Goal: Communication & Community: Answer question/provide support

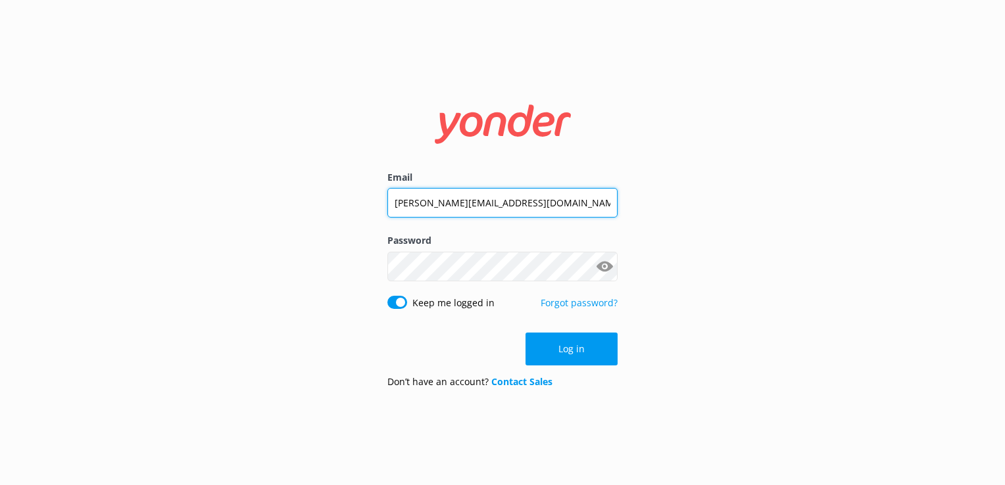
click at [459, 196] on input "joseph.sunsetwatersports@gmail.com" at bounding box center [502, 203] width 230 height 30
click at [459, 196] on input "joseph.D@gmail.com" at bounding box center [502, 203] width 230 height 30
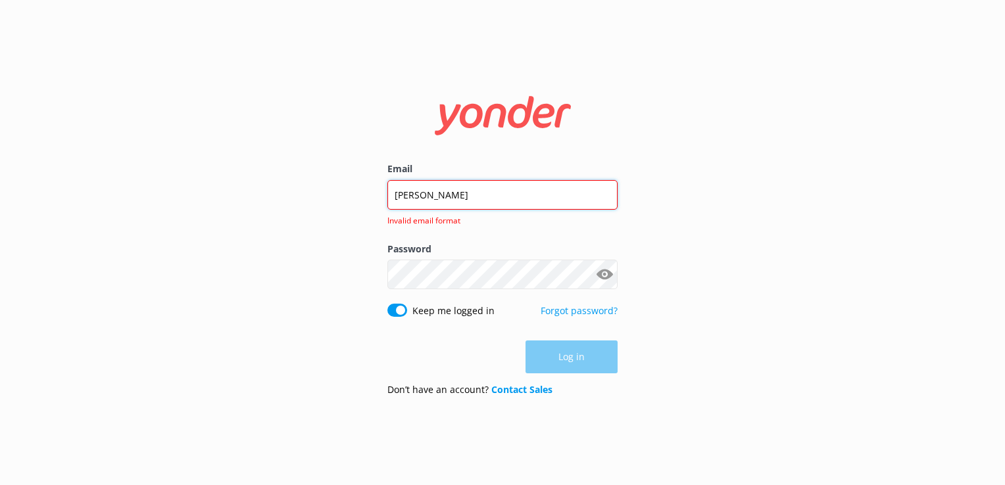
type input "davekw.sunset@gmail.com"
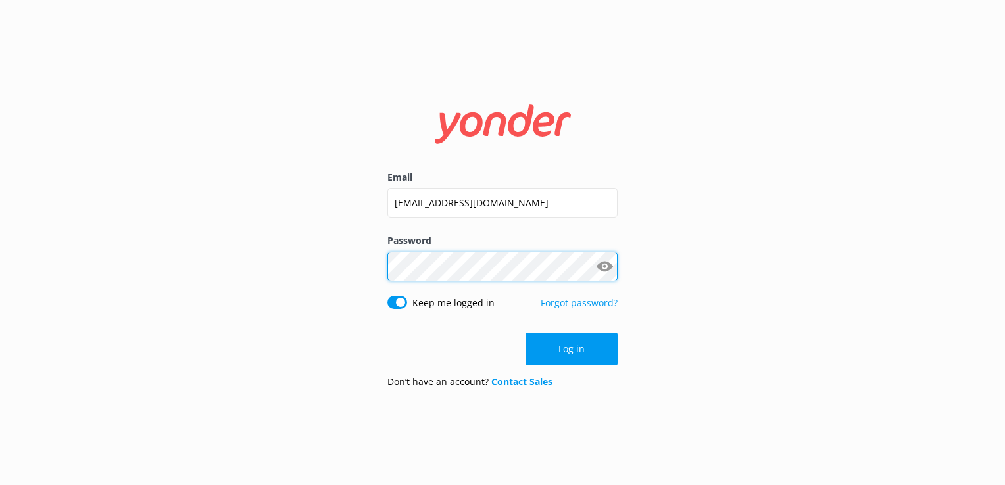
click button "Log in" at bounding box center [572, 349] width 92 height 33
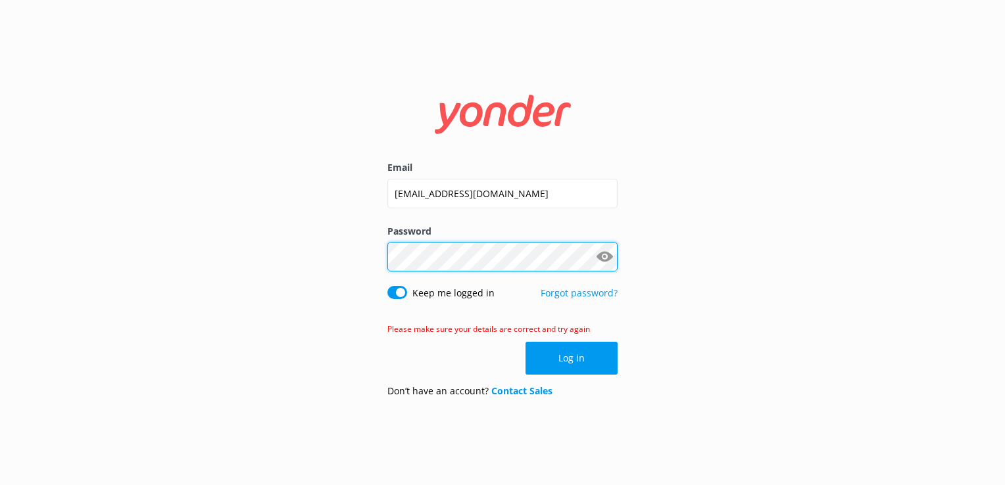
click button "Log in" at bounding box center [572, 358] width 92 height 33
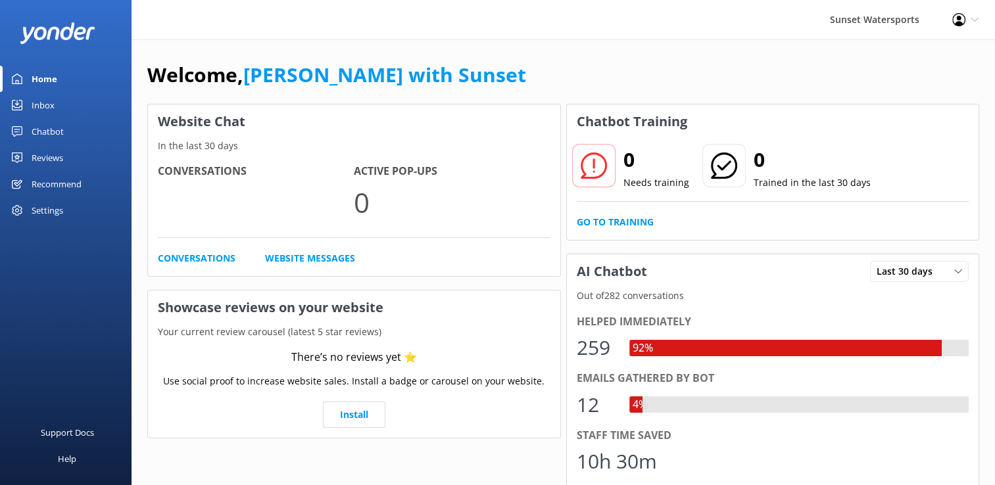
click at [37, 93] on div "Inbox" at bounding box center [43, 105] width 23 height 26
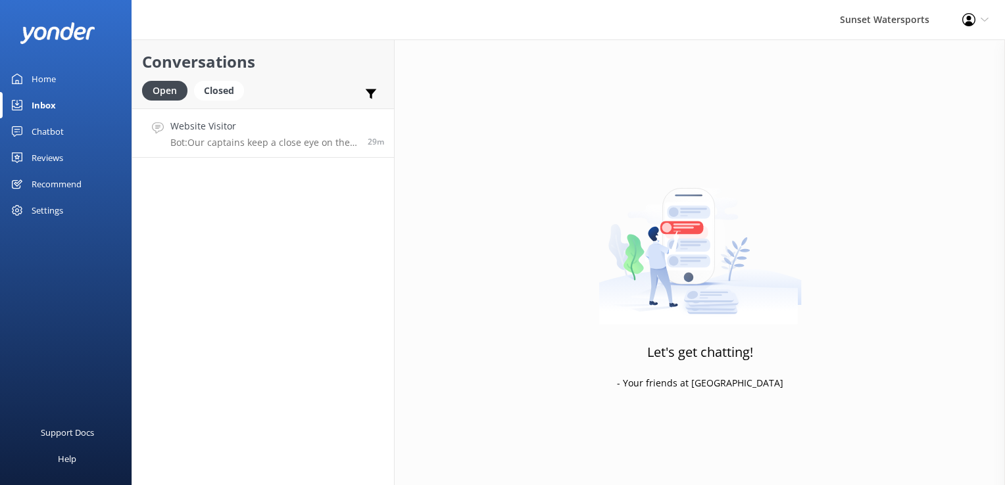
click at [199, 134] on div "Website Visitor Bot: Our captains keep a close eye on the weather, and if it's …" at bounding box center [263, 133] width 187 height 28
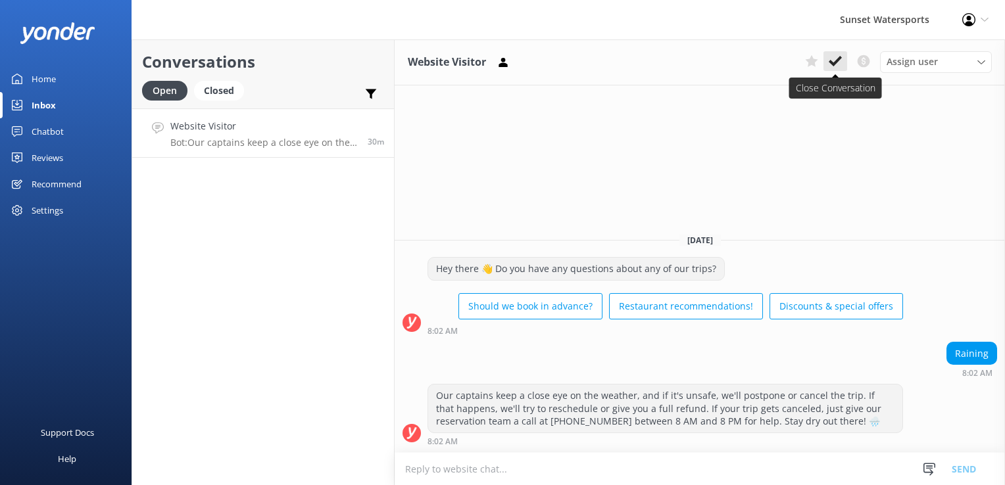
click at [837, 57] on icon at bounding box center [835, 61] width 13 height 13
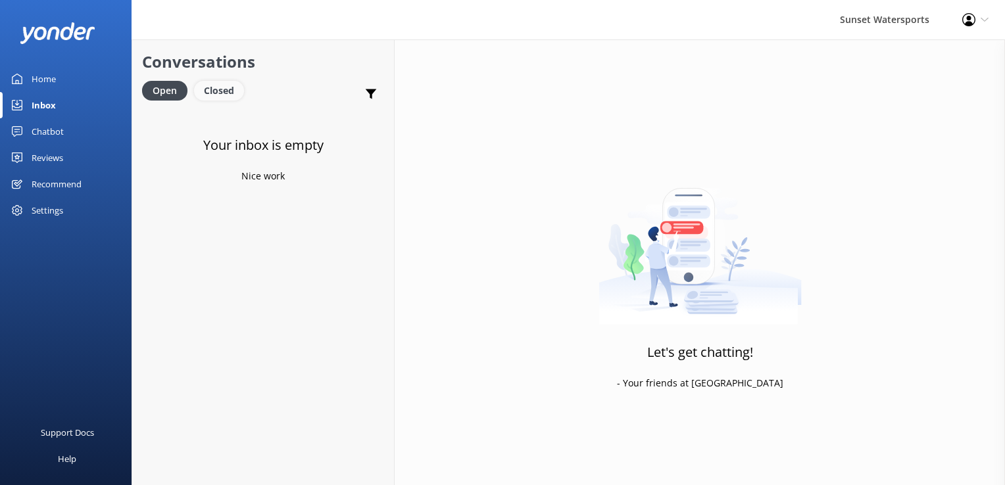
drag, startPoint x: 210, startPoint y: 105, endPoint x: 216, endPoint y: 96, distance: 10.9
click at [210, 105] on div "Open Closed" at bounding box center [196, 97] width 109 height 32
click at [216, 96] on div "Closed" at bounding box center [219, 91] width 50 height 20
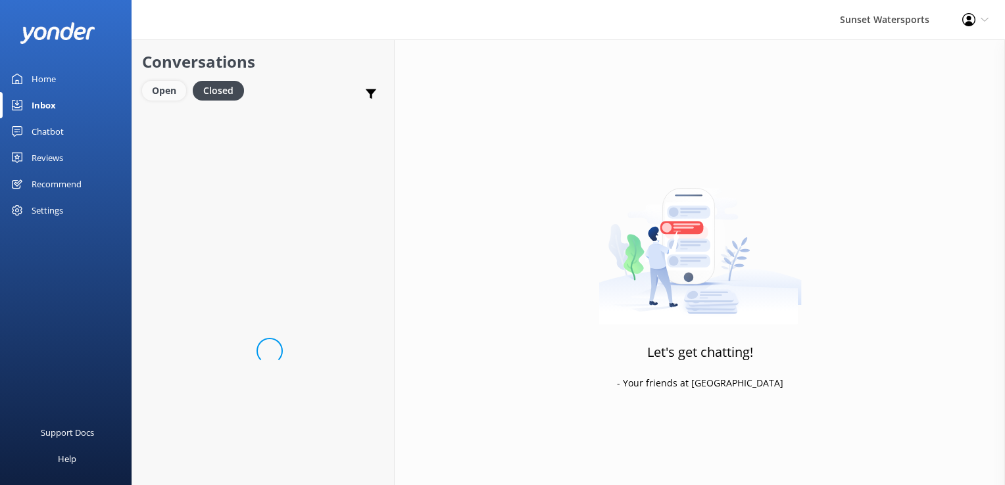
click at [180, 91] on div "Open" at bounding box center [164, 91] width 44 height 20
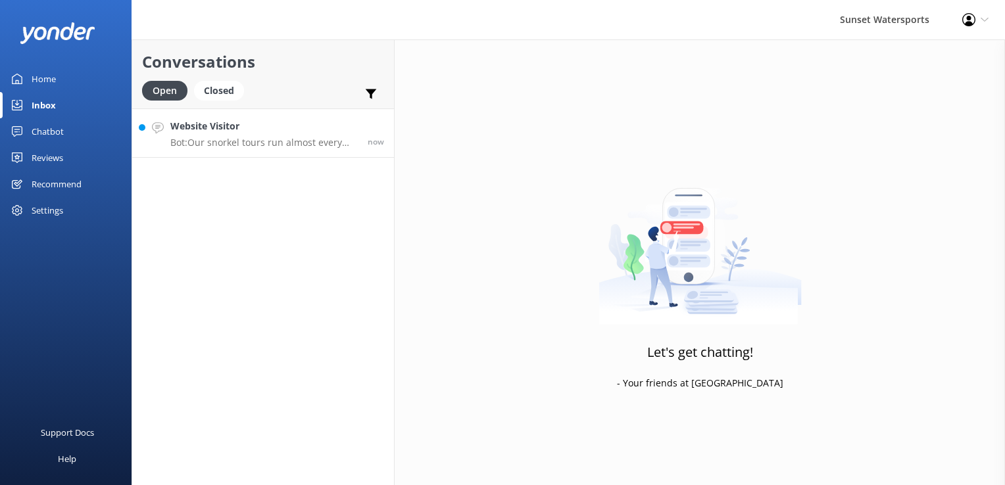
click at [241, 140] on p "Bot: Our snorkel tours run almost every day, as long as the weather's good! You…" at bounding box center [263, 143] width 187 height 12
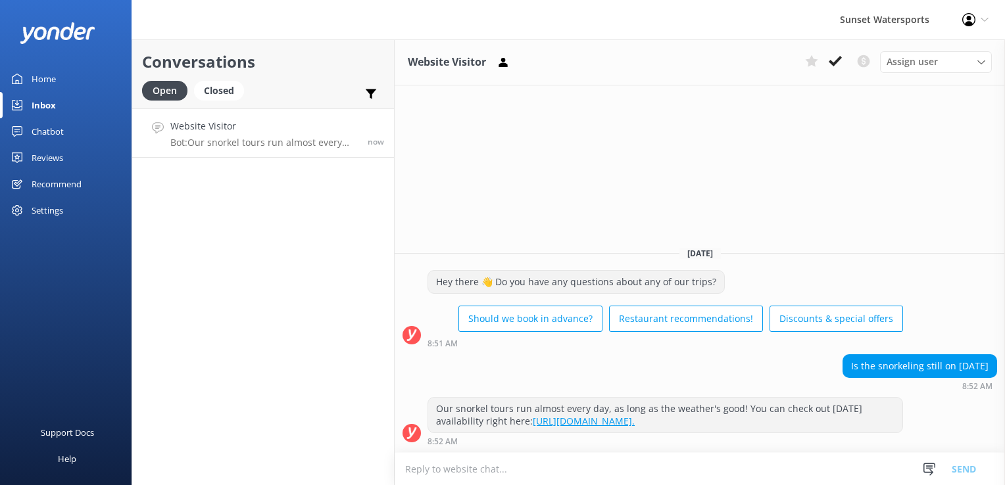
click at [917, 249] on div "Today Hey there 👋 Do you have any questions about any of our trips? Should we b…" at bounding box center [700, 344] width 610 height 216
click at [316, 386] on div "Conversations Open Closed Important Converted Assigned to me Unassigned SMS Web…" at bounding box center [263, 262] width 263 height 446
click at [234, 88] on div "Closed" at bounding box center [219, 91] width 50 height 20
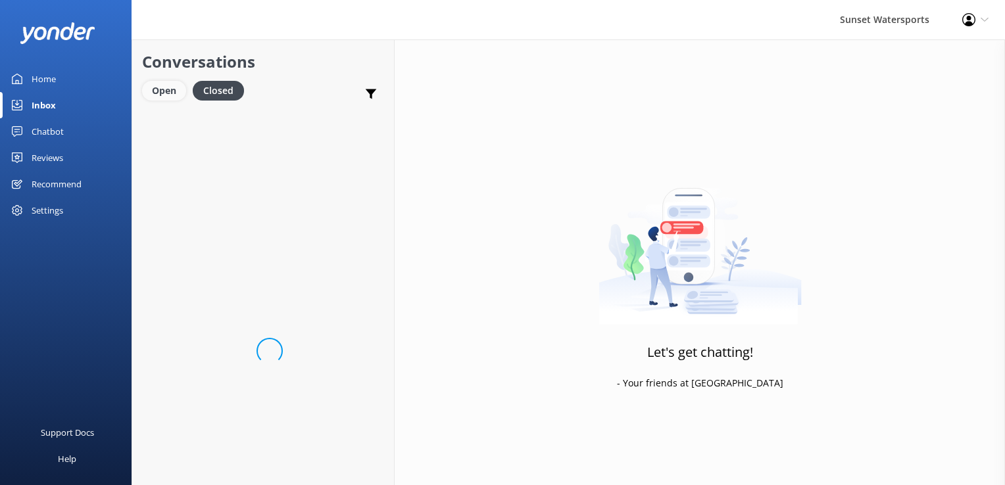
click at [149, 91] on div "Open" at bounding box center [164, 91] width 44 height 20
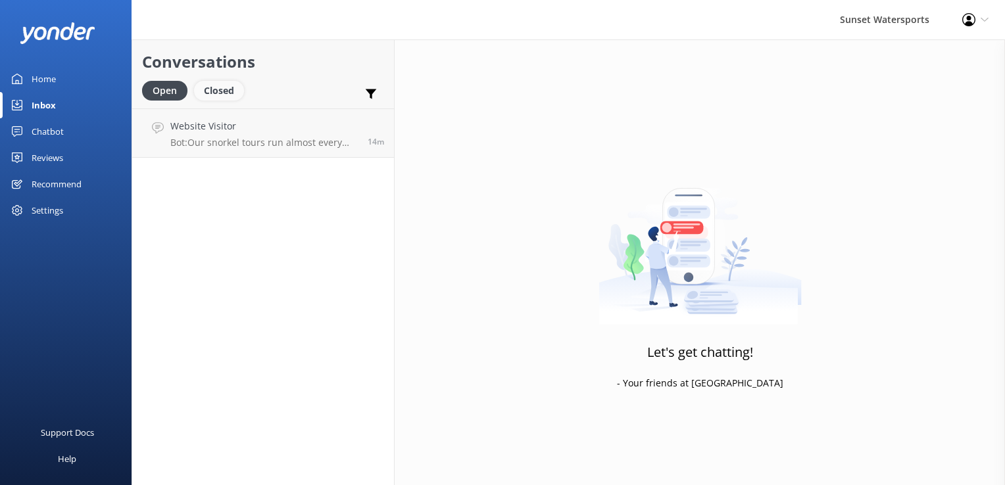
click at [201, 93] on div "Closed" at bounding box center [219, 91] width 50 height 20
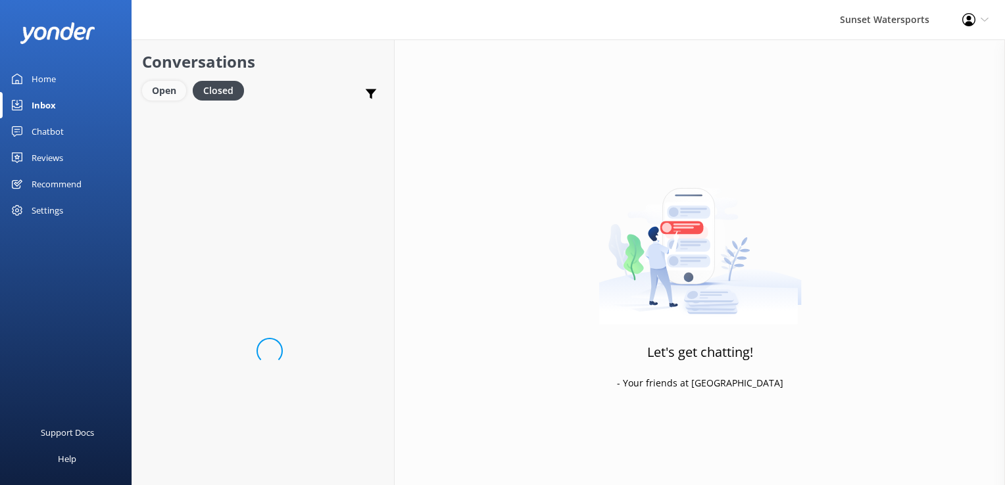
click at [154, 85] on div "Open" at bounding box center [164, 91] width 44 height 20
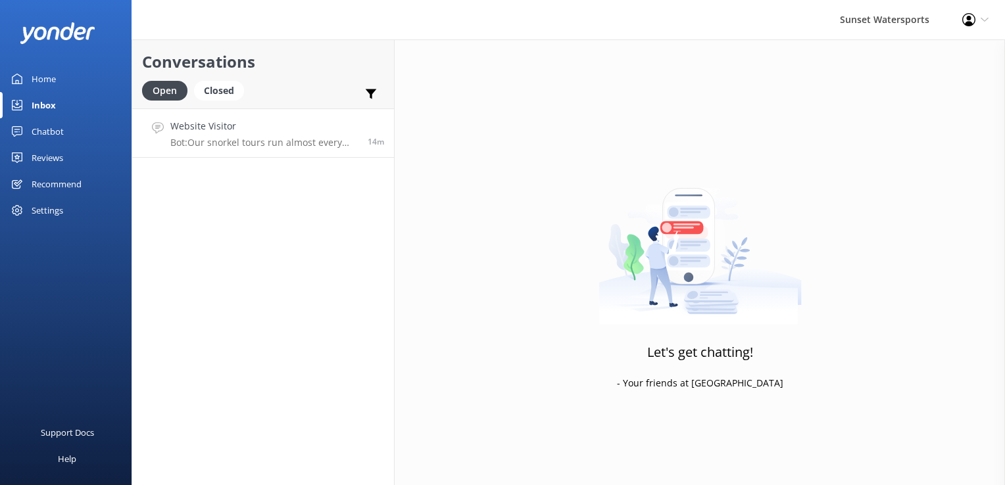
click at [334, 114] on link "Website Visitor Bot: Our snorkel tours run almost every day, as long as the wea…" at bounding box center [263, 133] width 262 height 49
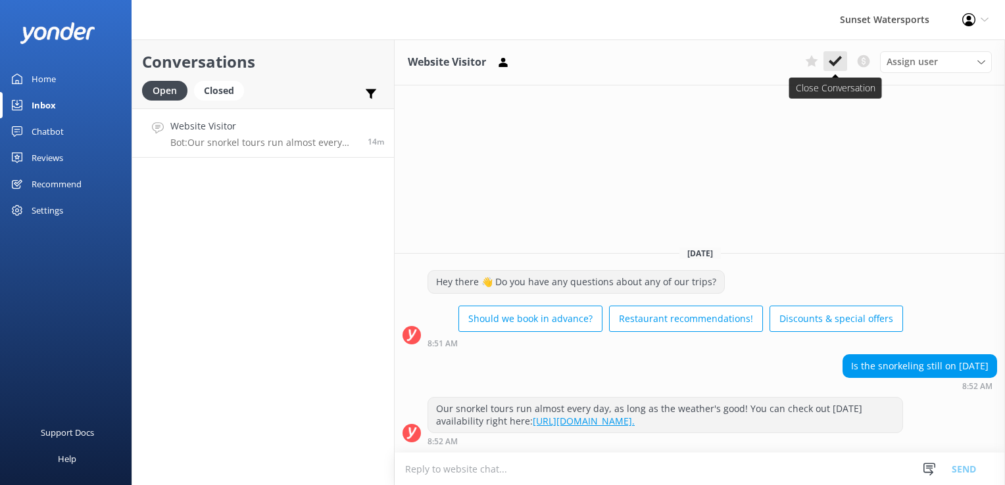
click at [845, 61] on button at bounding box center [836, 61] width 24 height 20
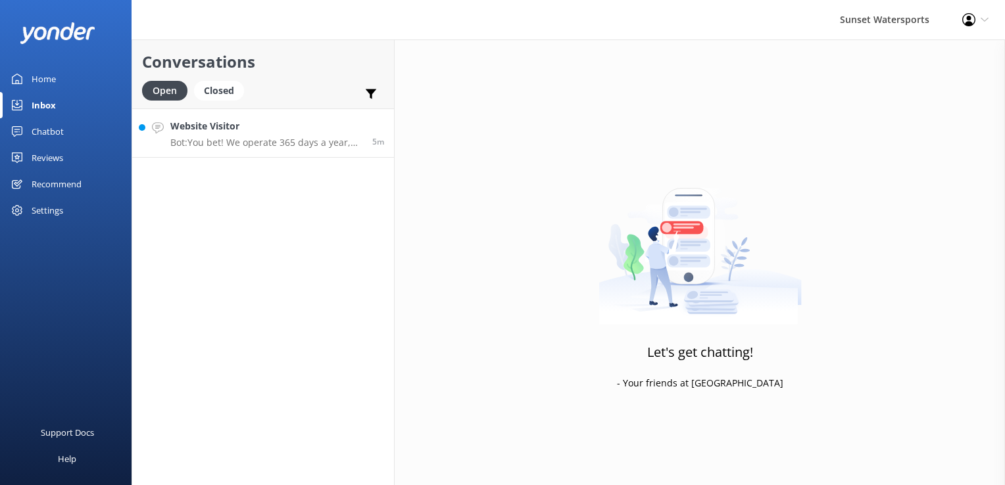
click at [271, 126] on h4 "Website Visitor" at bounding box center [266, 126] width 192 height 14
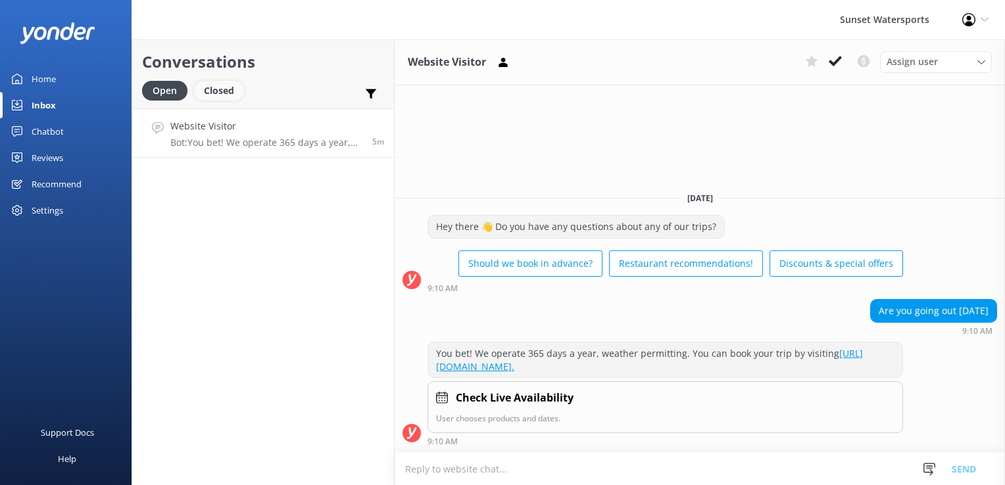
click at [214, 87] on div "Closed" at bounding box center [219, 91] width 50 height 20
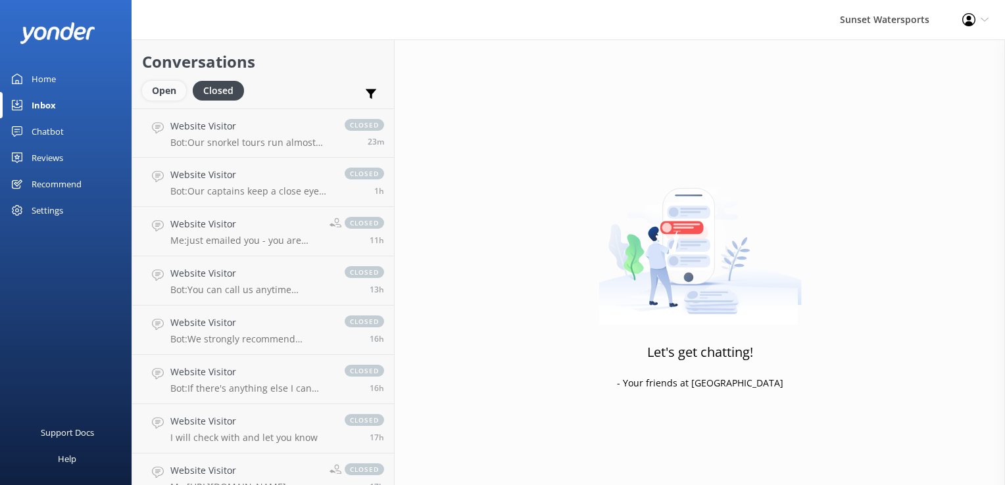
click at [152, 88] on div "Open" at bounding box center [164, 91] width 44 height 20
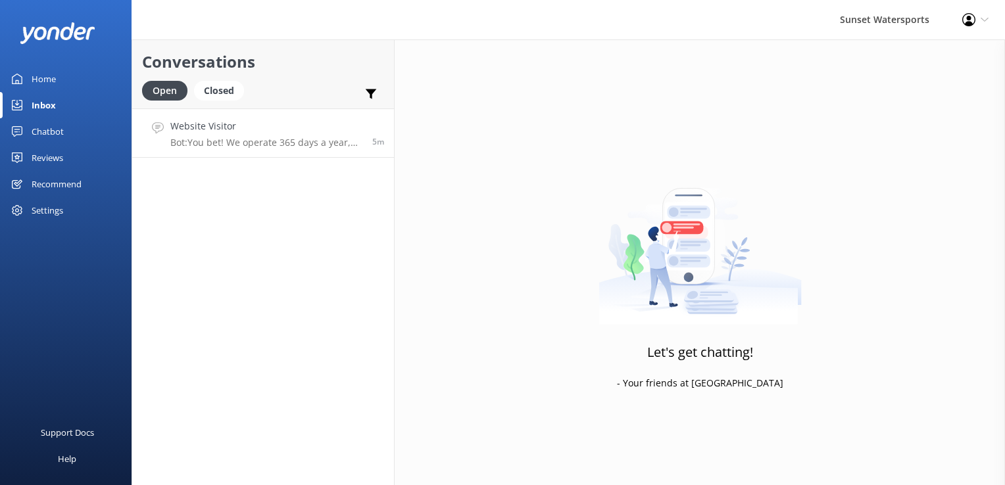
click at [275, 134] on div "Website Visitor Bot: You bet! We operate 365 days a year, weather permitting. Y…" at bounding box center [266, 133] width 192 height 28
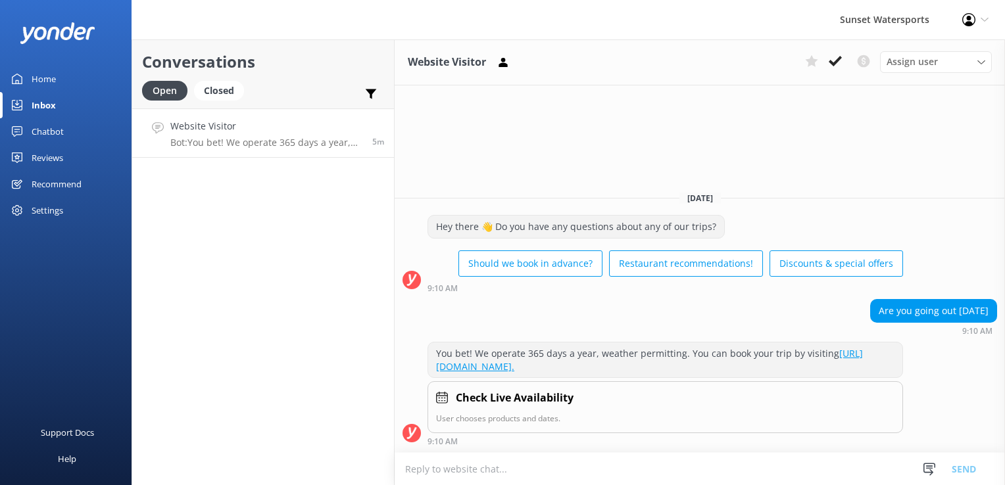
click at [459, 468] on textarea at bounding box center [700, 469] width 610 height 32
click at [261, 322] on div "Conversations Open Closed Important Converted Assigned to me Unassigned SMS Web…" at bounding box center [263, 262] width 263 height 446
click at [306, 143] on p "Bot: Hi Dave! How can I help you today?" at bounding box center [263, 143] width 187 height 12
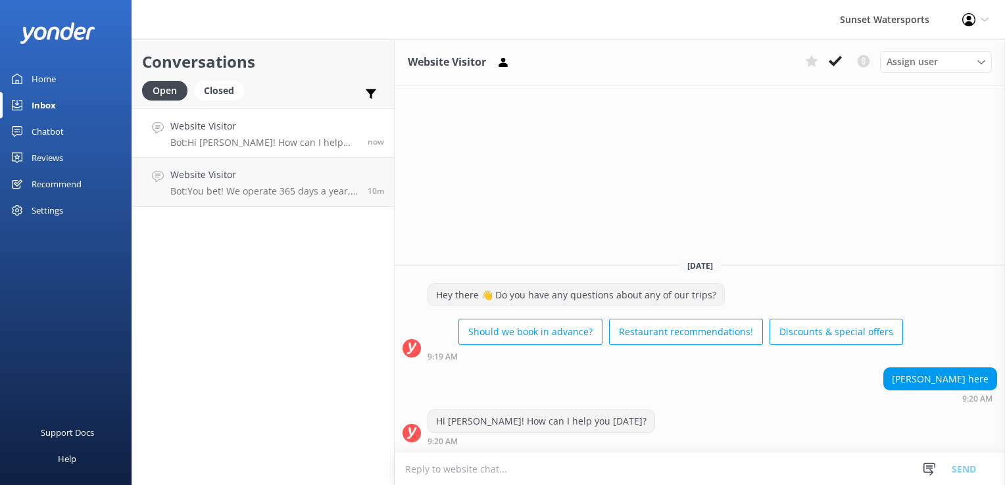
click at [576, 472] on textarea at bounding box center [700, 469] width 610 height 32
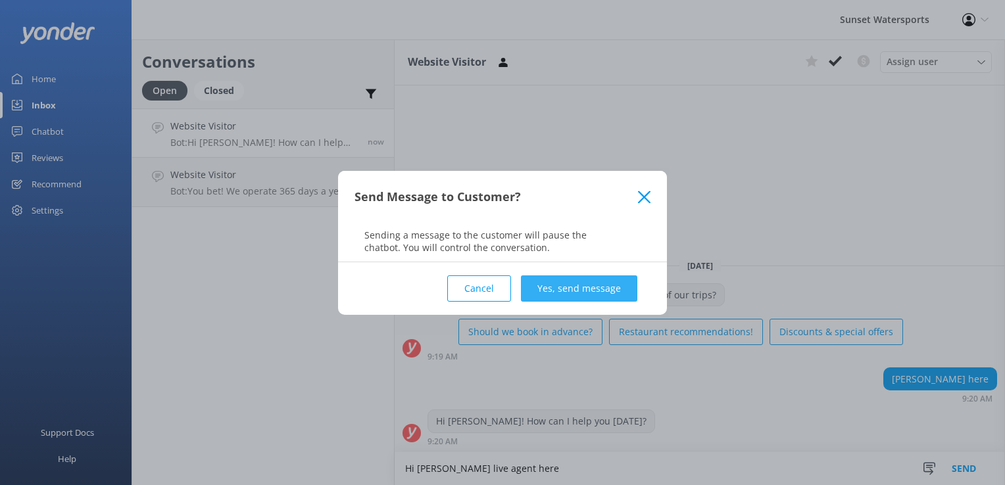
type textarea "Hi Dave live agent here"
click at [579, 285] on button "Yes, send message" at bounding box center [579, 289] width 116 height 26
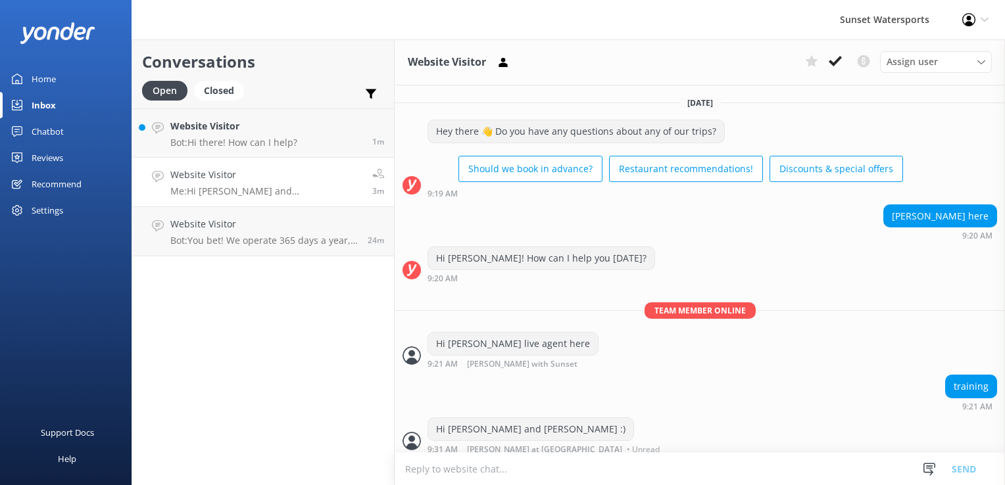
scroll to position [5, 0]
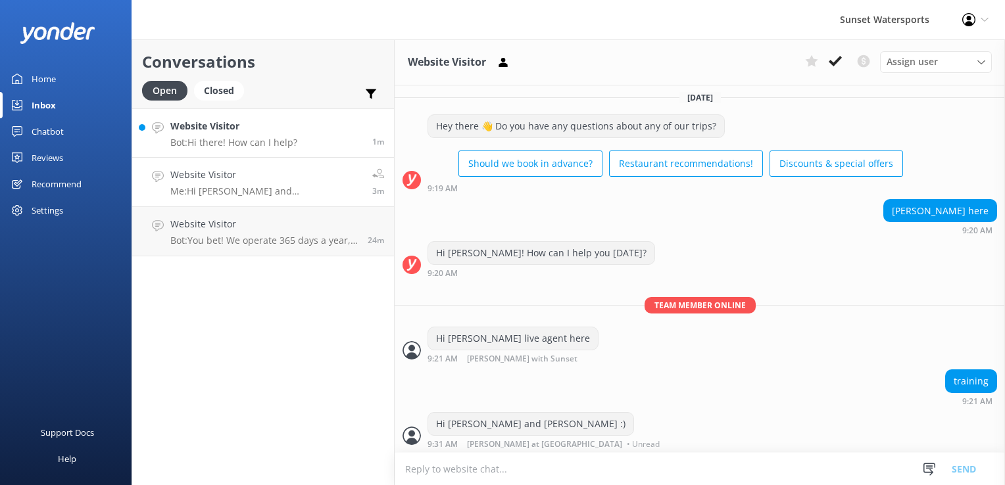
click at [316, 137] on link "Website Visitor Bot: Hi there! How can I help? 1m" at bounding box center [263, 133] width 262 height 49
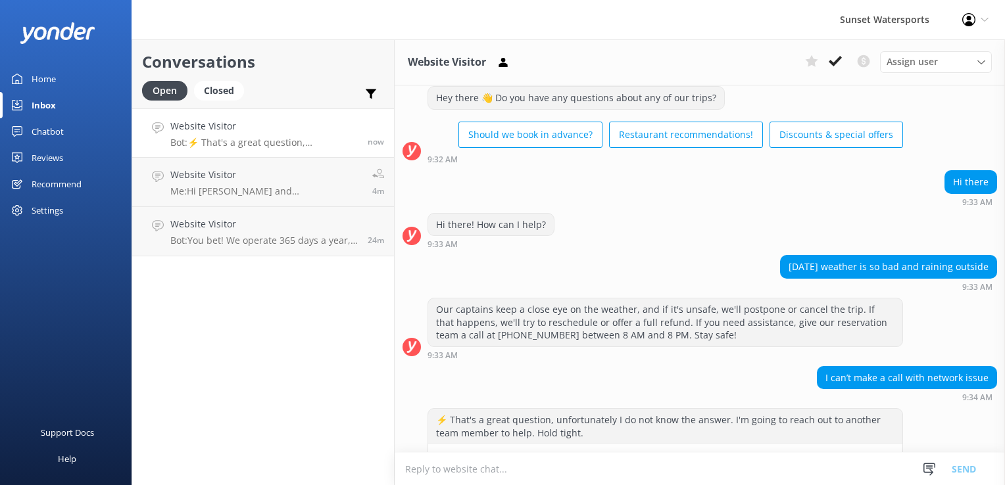
scroll to position [2708, 0]
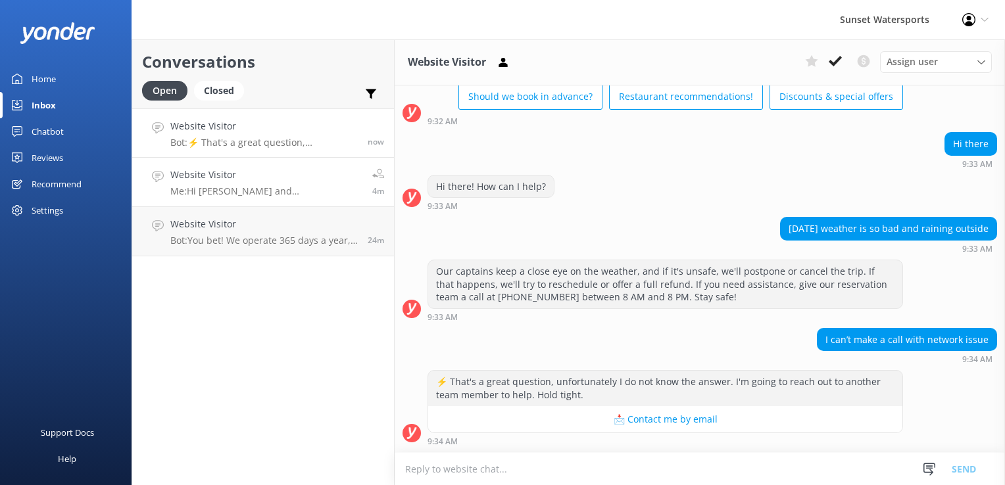
click at [313, 197] on link "Website Visitor Me: Hi Dave and Jamie :) 4m" at bounding box center [263, 182] width 262 height 49
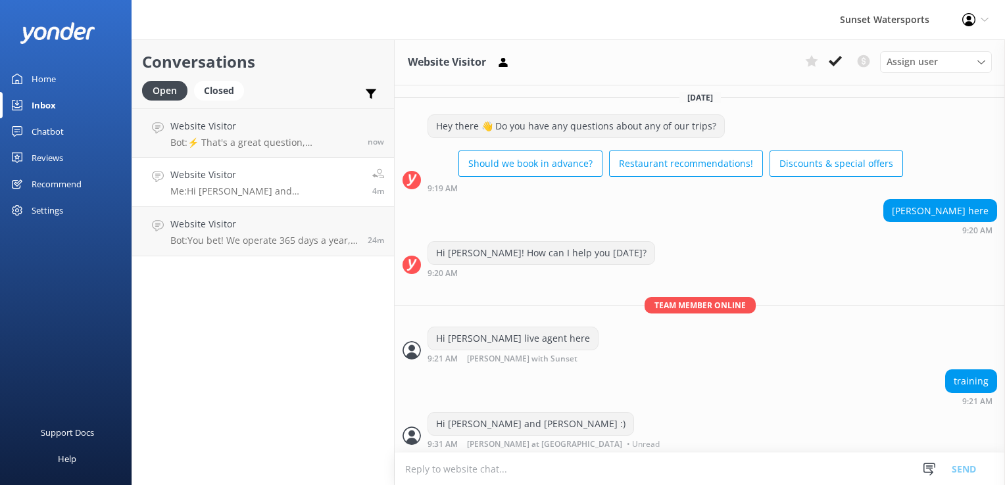
scroll to position [5, 0]
click at [845, 55] on button at bounding box center [836, 61] width 24 height 20
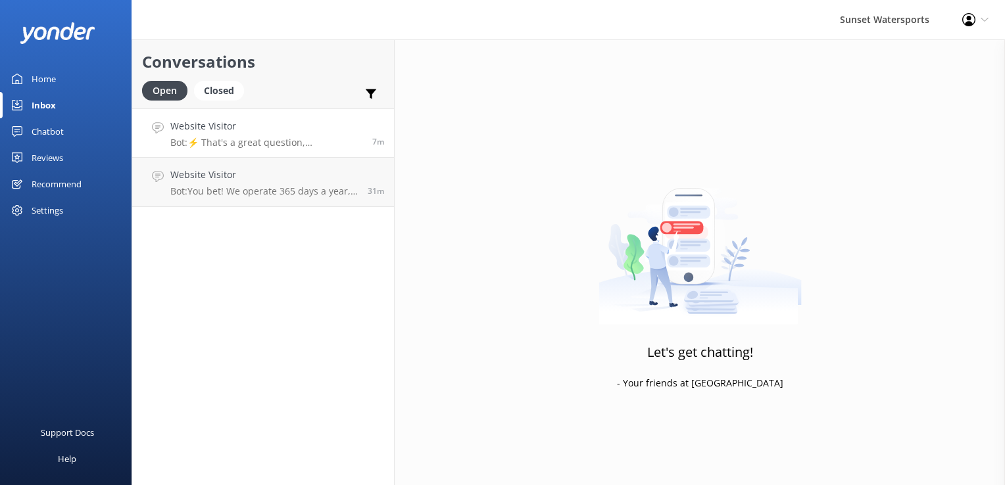
click at [250, 141] on p "Bot: ⚡ That's a great question, unfortunately I do not know the answer. I'm goi…" at bounding box center [266, 143] width 192 height 12
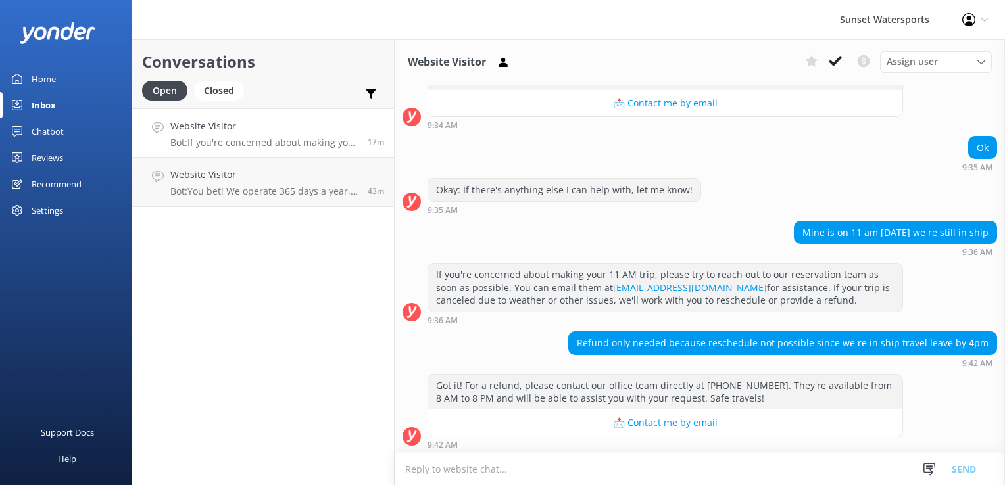
scroll to position [3027, 0]
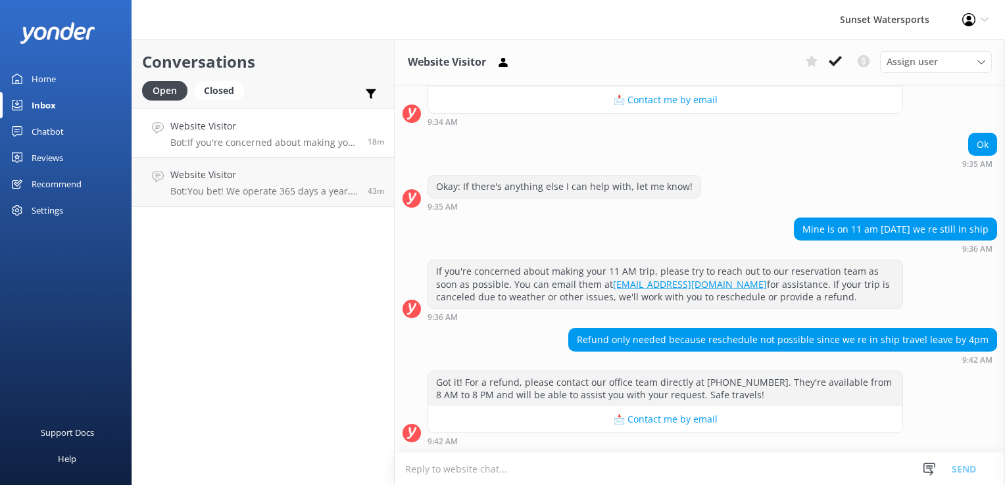
click at [328, 146] on p "Bot: If you're concerned about making your 11 AM trip, please try to reach out …" at bounding box center [263, 143] width 187 height 12
click at [247, 191] on p "Bot: You bet! We operate 365 days a year, weather permitting. You can book your…" at bounding box center [263, 192] width 187 height 12
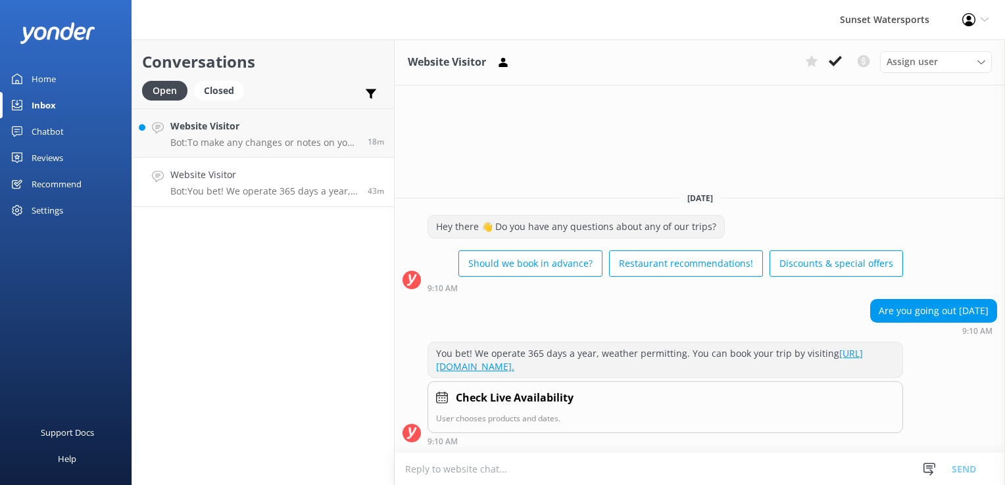
drag, startPoint x: 189, startPoint y: 112, endPoint x: 180, endPoint y: 198, distance: 86.7
click at [189, 112] on link "Website Visitor Bot: To make any changes or notes on your reservation, please r…" at bounding box center [263, 133] width 262 height 49
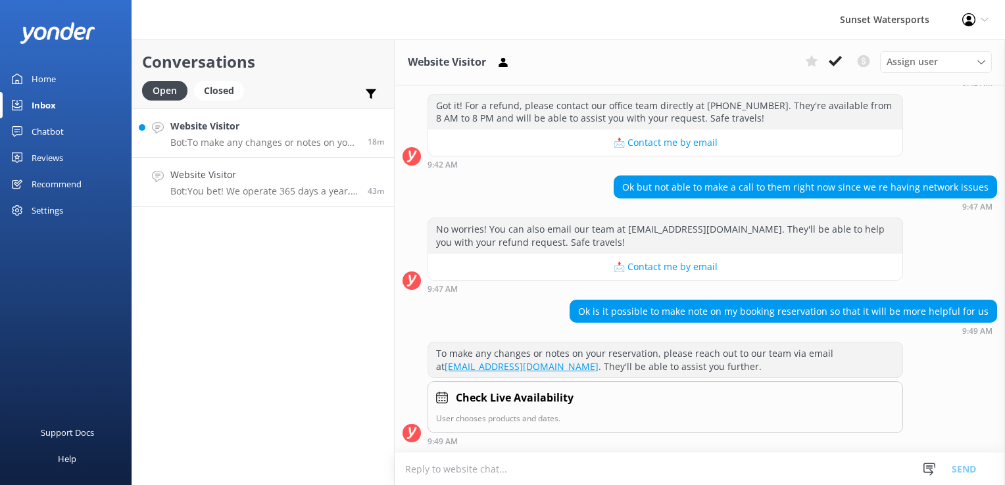
scroll to position [3303, 0]
click at [226, 95] on div "Closed" at bounding box center [219, 91] width 50 height 20
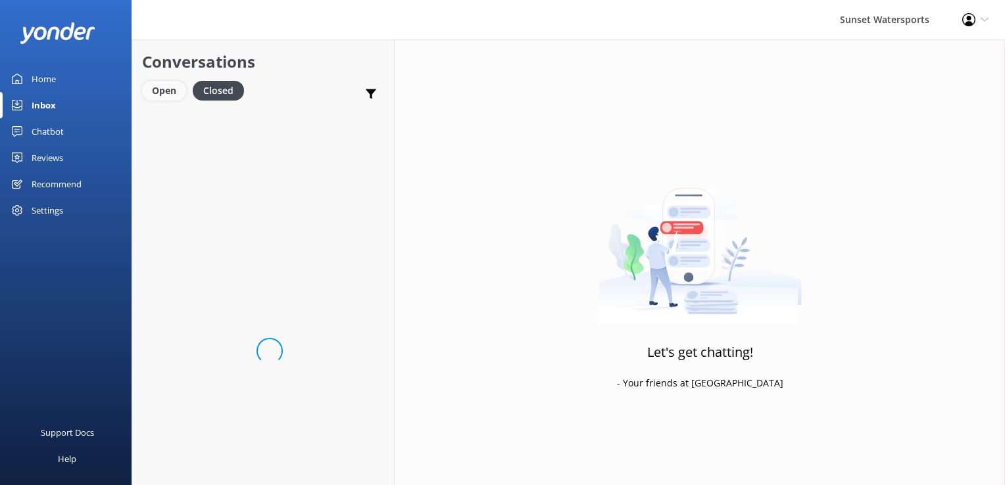
click at [162, 95] on div "Open" at bounding box center [164, 91] width 44 height 20
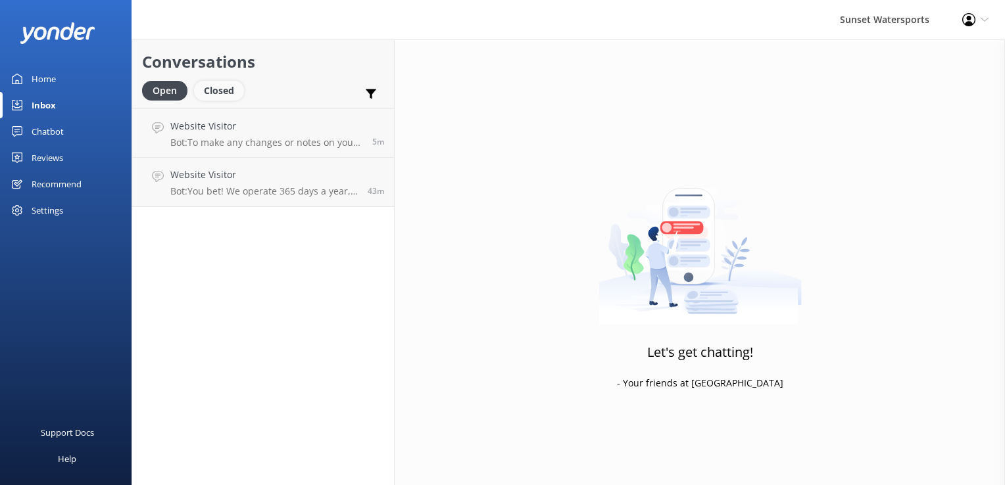
click at [213, 85] on div "Closed" at bounding box center [219, 91] width 50 height 20
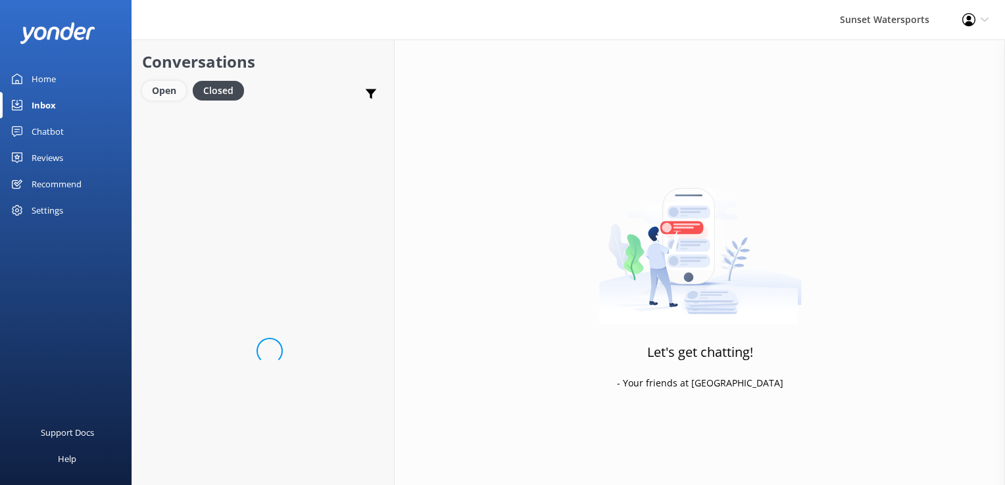
click at [176, 87] on div "Open" at bounding box center [164, 91] width 44 height 20
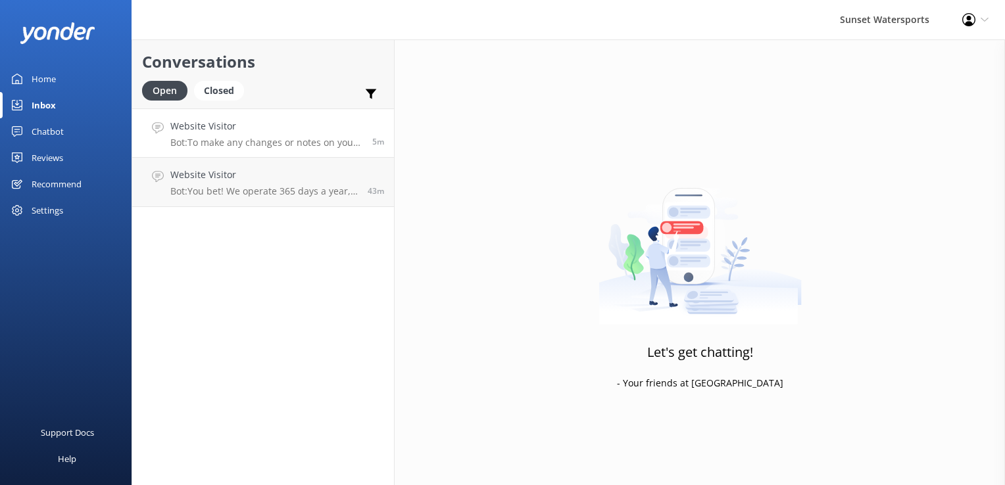
click at [227, 130] on h4 "Website Visitor" at bounding box center [266, 126] width 192 height 14
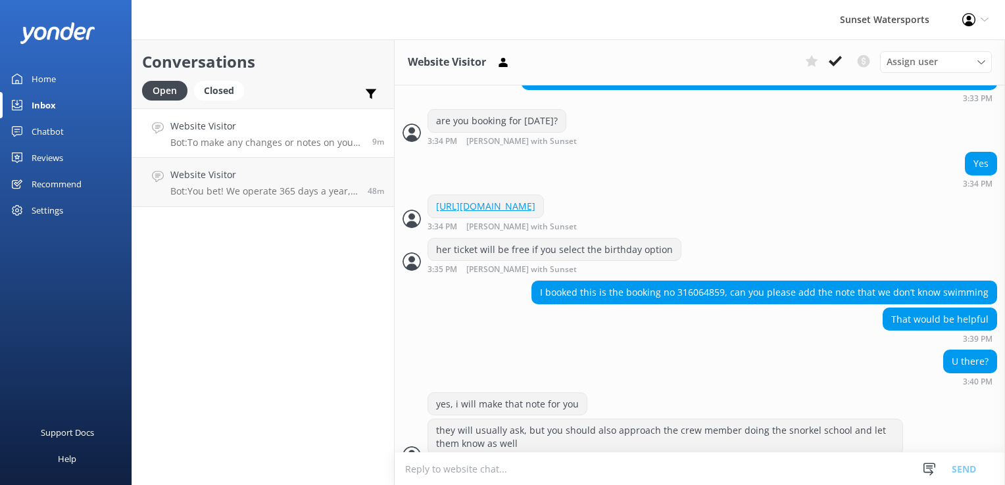
scroll to position [540, 0]
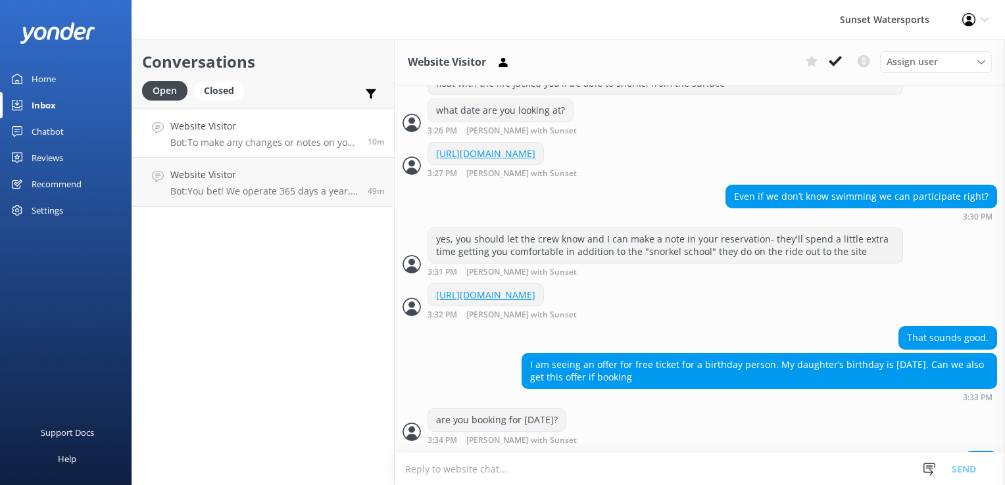
click at [445, 475] on textarea at bounding box center [700, 469] width 610 height 32
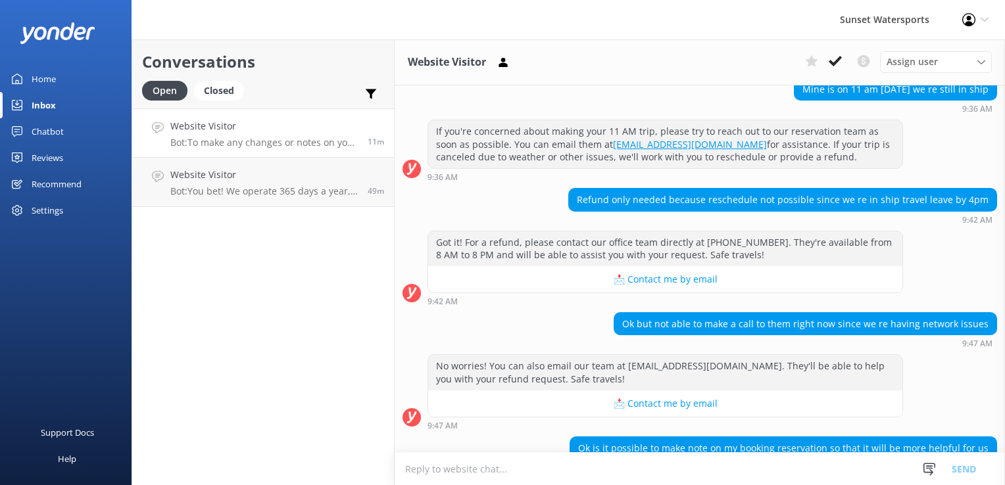
scroll to position [3303, 0]
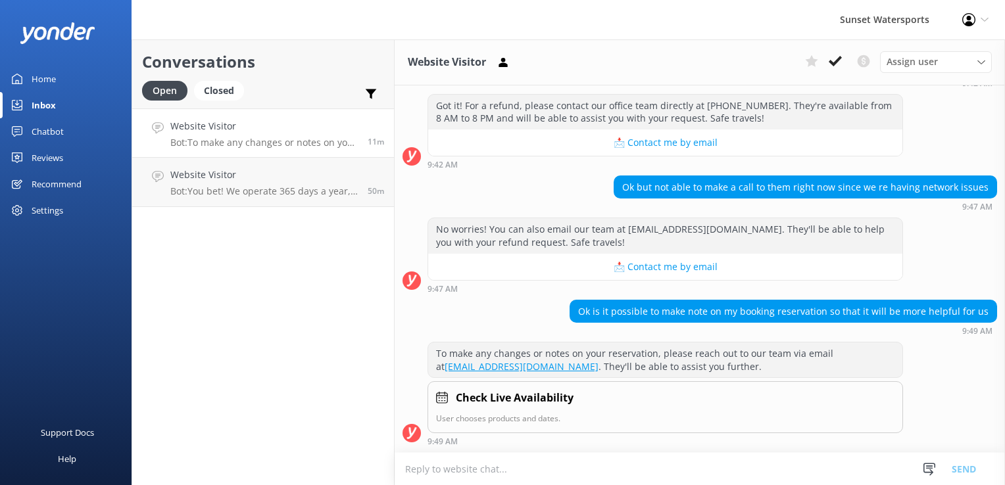
click at [505, 22] on div "Sunset Watersports Profile Settings Logout" at bounding box center [502, 19] width 1005 height 39
click at [316, 321] on div "Conversations Open Closed Important Converted Assigned to me Unassigned SMS Web…" at bounding box center [263, 262] width 263 height 446
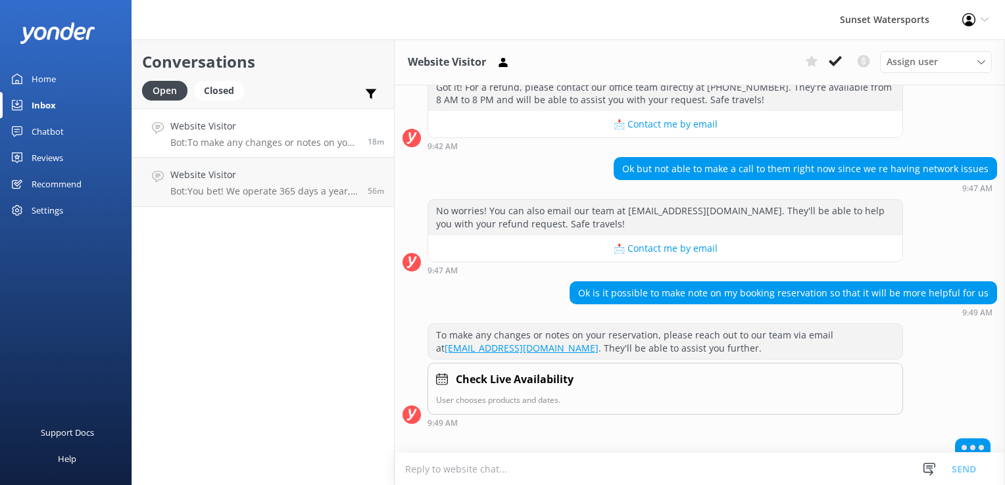
scroll to position [3334, 0]
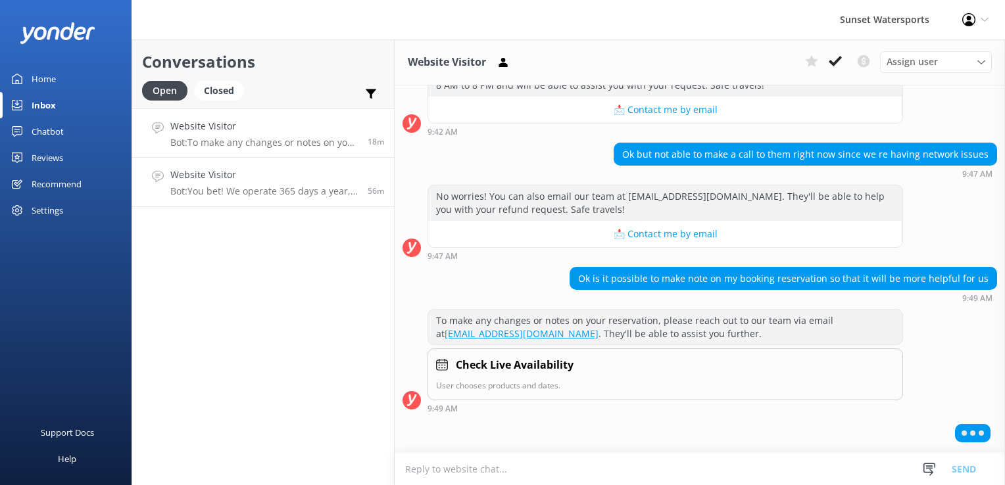
click at [264, 187] on p "Bot: You bet! We operate 365 days a year, weather permitting. You can book your…" at bounding box center [263, 192] width 187 height 12
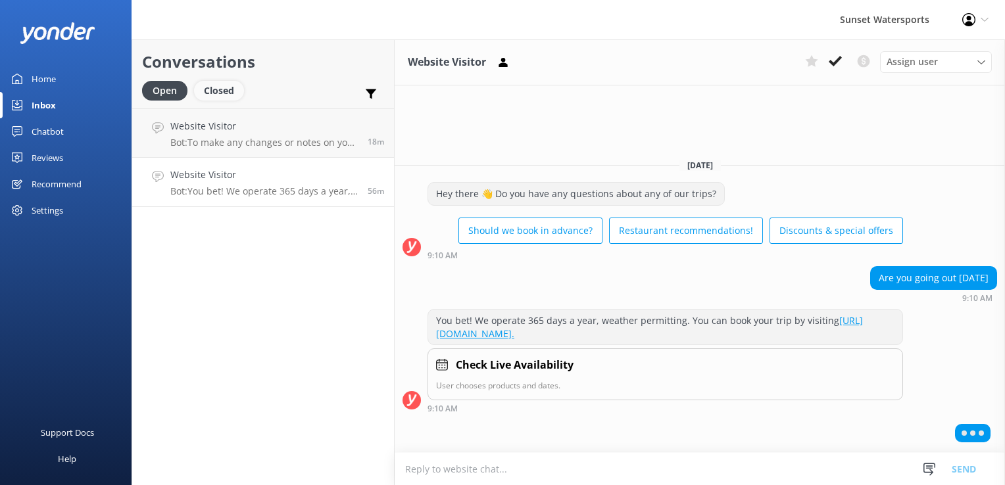
click at [224, 100] on div "Closed" at bounding box center [219, 91] width 50 height 20
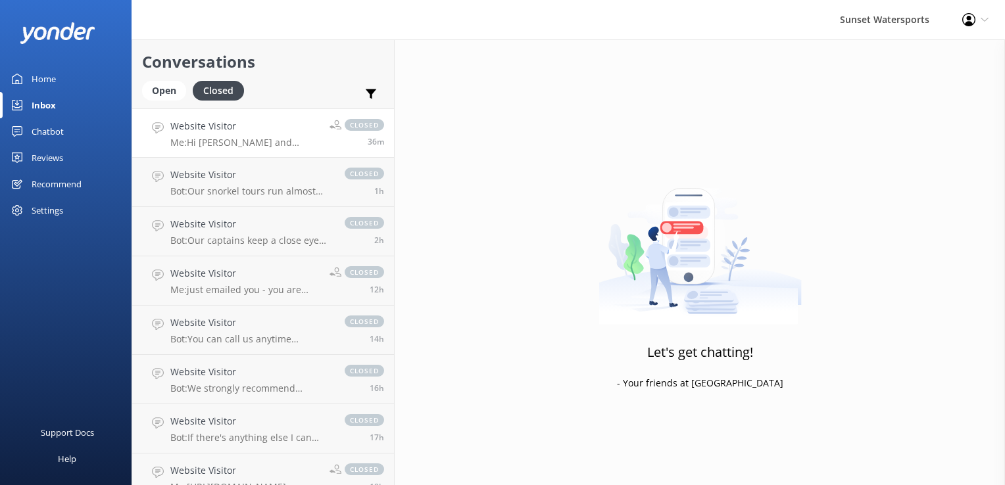
click at [235, 138] on p "Me: Hi Dave and Jamie :)" at bounding box center [244, 143] width 149 height 12
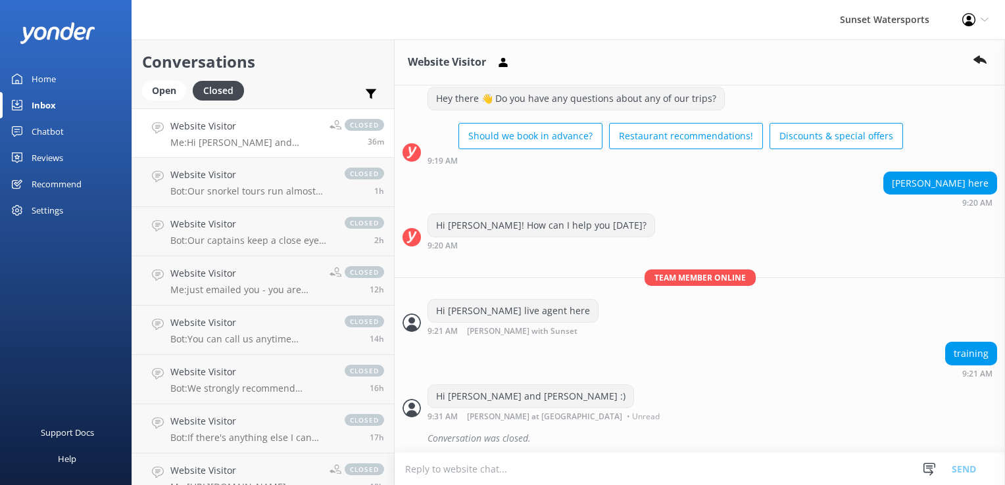
scroll to position [34, 0]
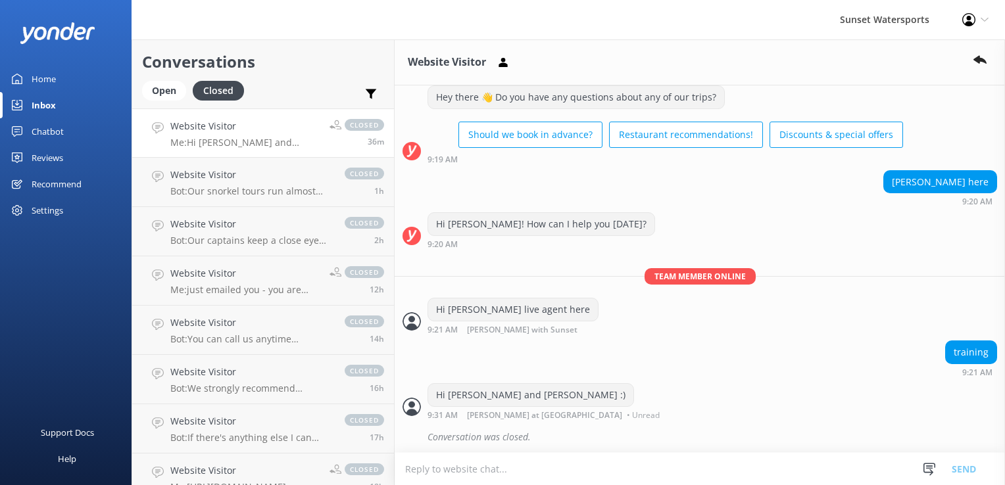
click at [470, 466] on textarea at bounding box center [700, 469] width 610 height 32
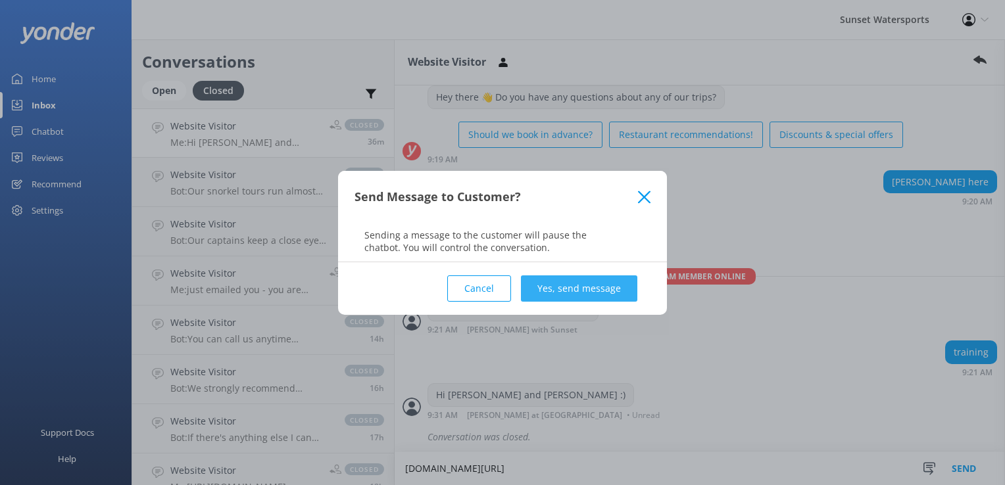
type textarea "tinyurl.com/davesdeals2025"
click at [621, 287] on button "Yes, send message" at bounding box center [579, 289] width 116 height 26
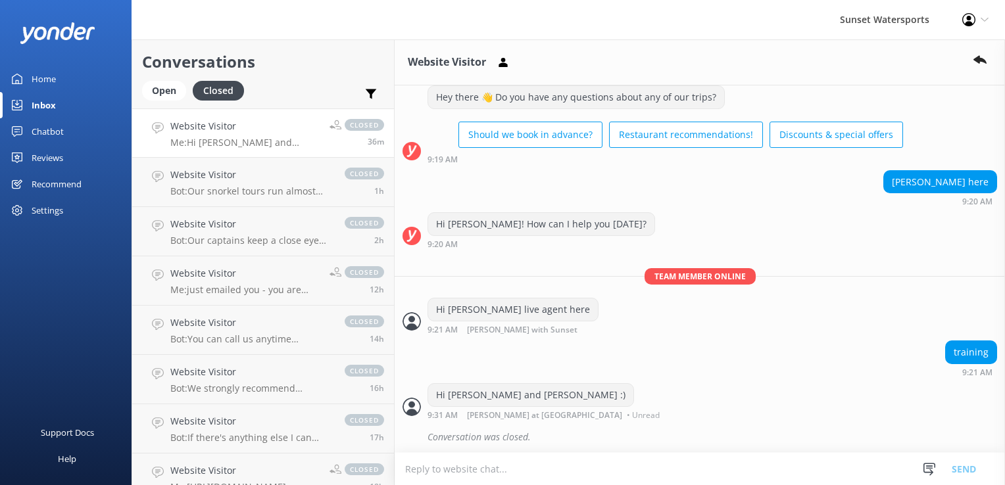
scroll to position [76, 0]
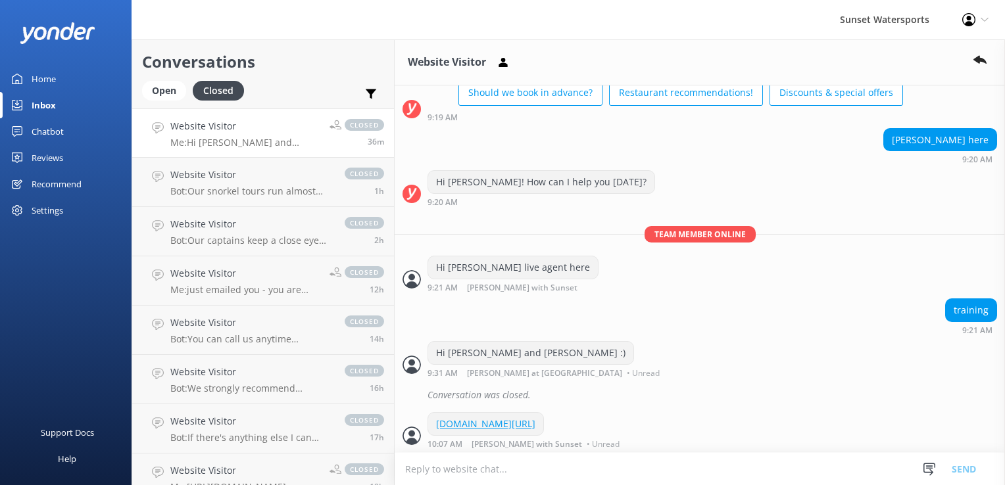
click at [525, 419] on link "tinyurl.com/davesdeals2025" at bounding box center [485, 424] width 99 height 12
click at [172, 90] on div "Open" at bounding box center [164, 91] width 44 height 20
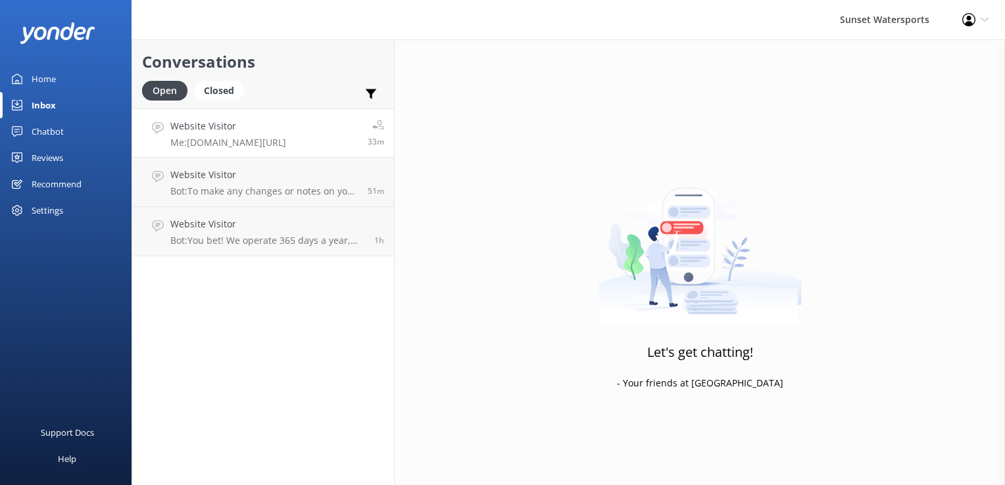
click at [344, 134] on link "Website Visitor Me: tinyurl.com/davesdeals2025 33m" at bounding box center [263, 133] width 262 height 49
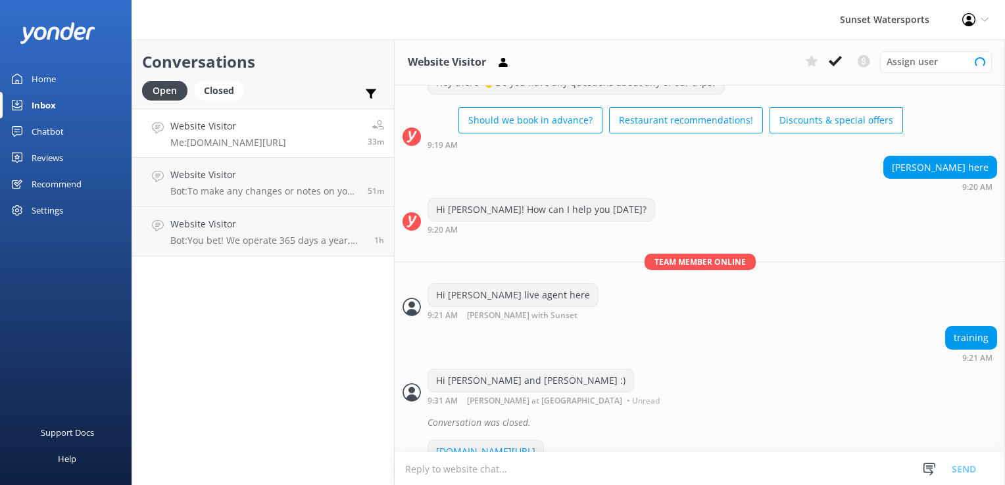
scroll to position [76, 0]
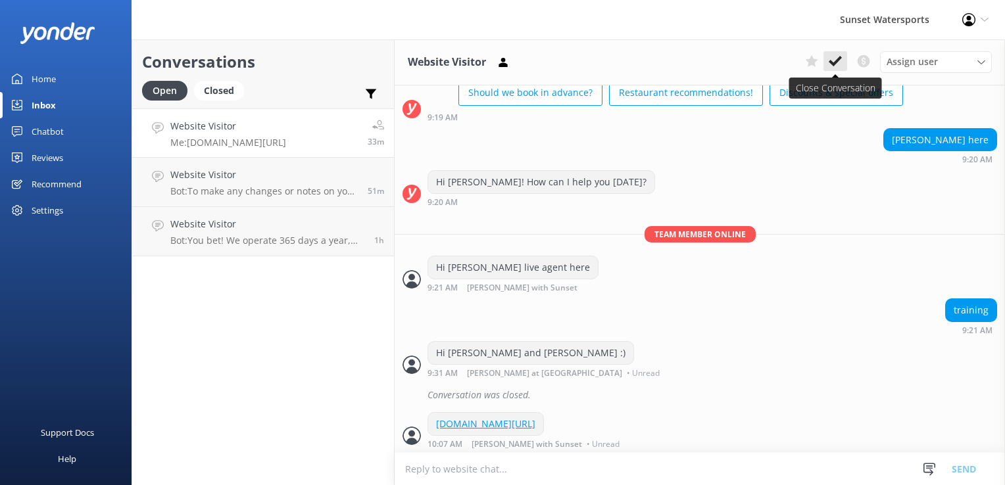
click at [837, 69] on button at bounding box center [836, 61] width 24 height 20
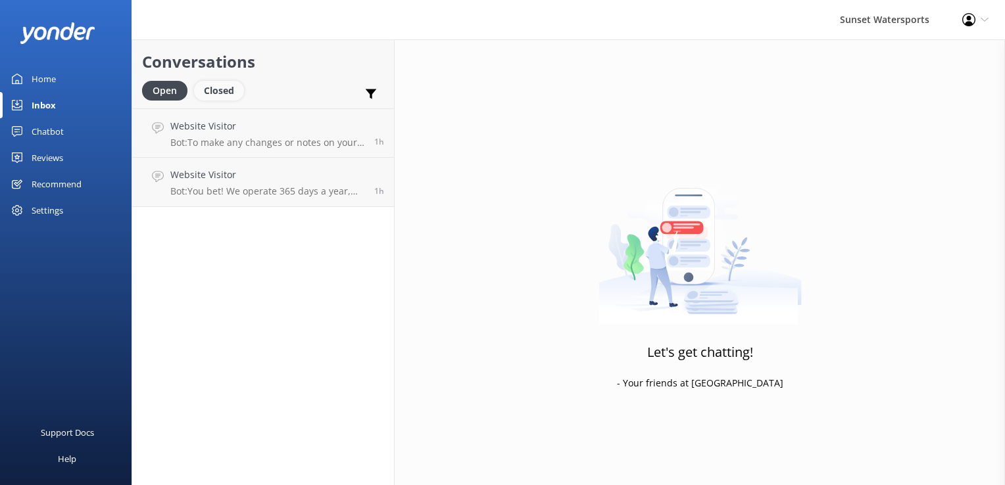
click at [224, 88] on div "Closed" at bounding box center [219, 91] width 50 height 20
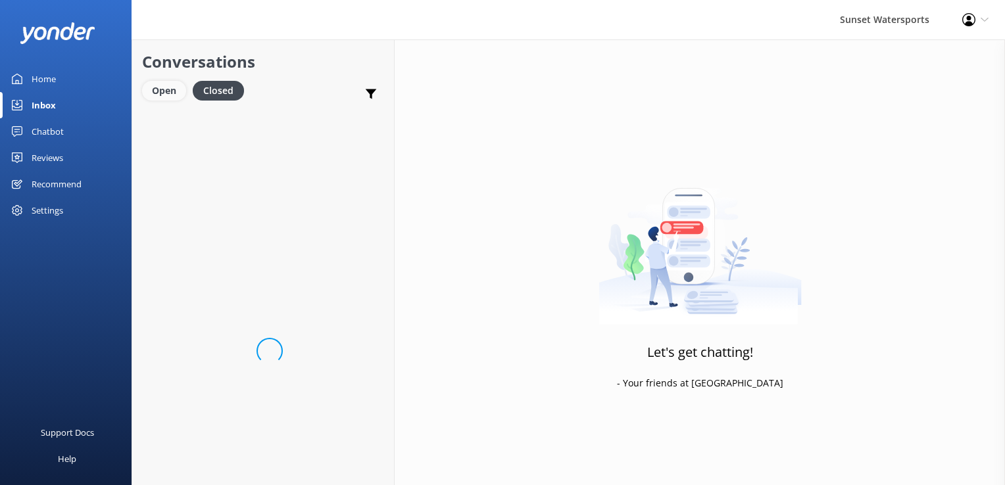
click at [172, 84] on div "Open" at bounding box center [164, 91] width 44 height 20
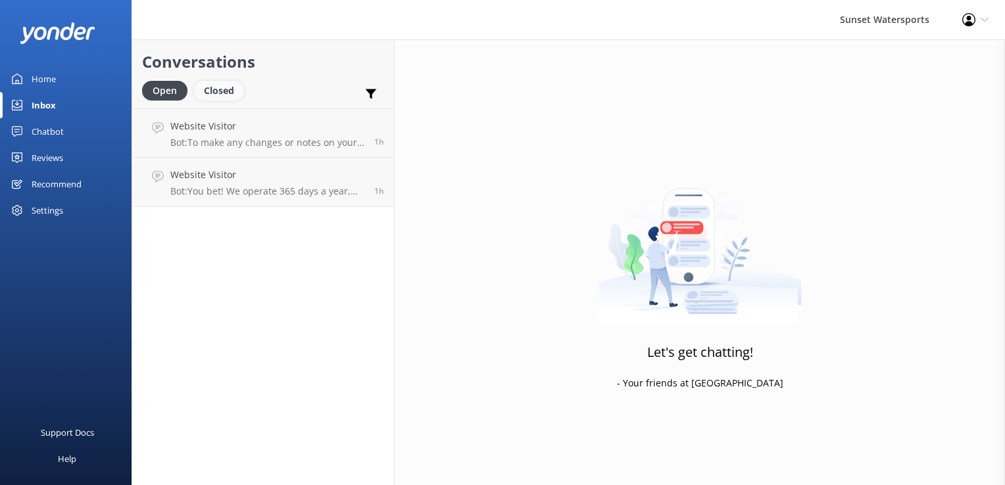
click at [234, 89] on div "Closed" at bounding box center [219, 91] width 50 height 20
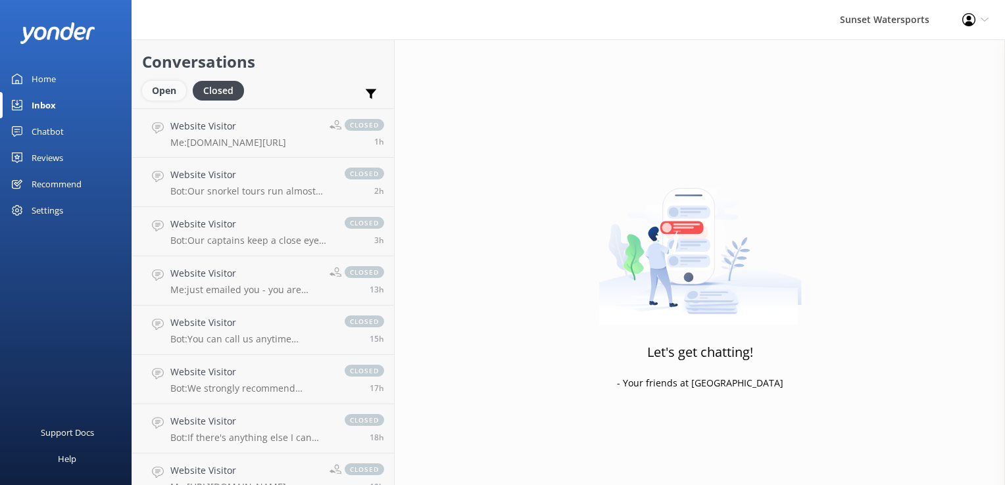
click at [174, 92] on div "Open" at bounding box center [164, 91] width 44 height 20
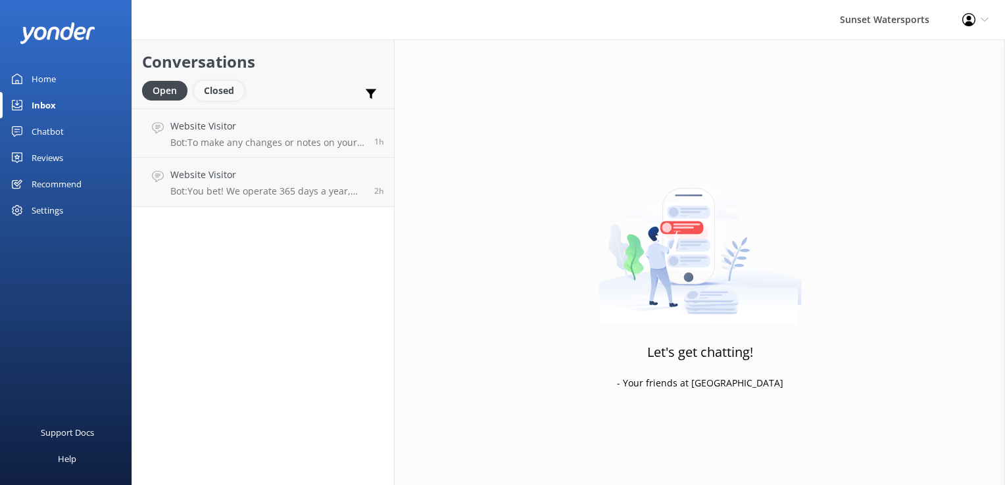
click at [218, 93] on div "Closed" at bounding box center [219, 91] width 50 height 20
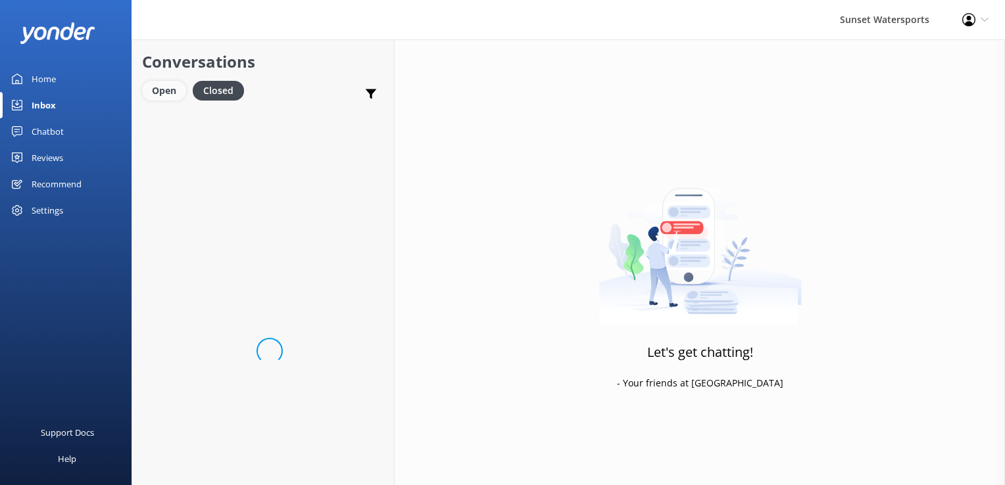
click at [162, 89] on div "Open" at bounding box center [164, 91] width 44 height 20
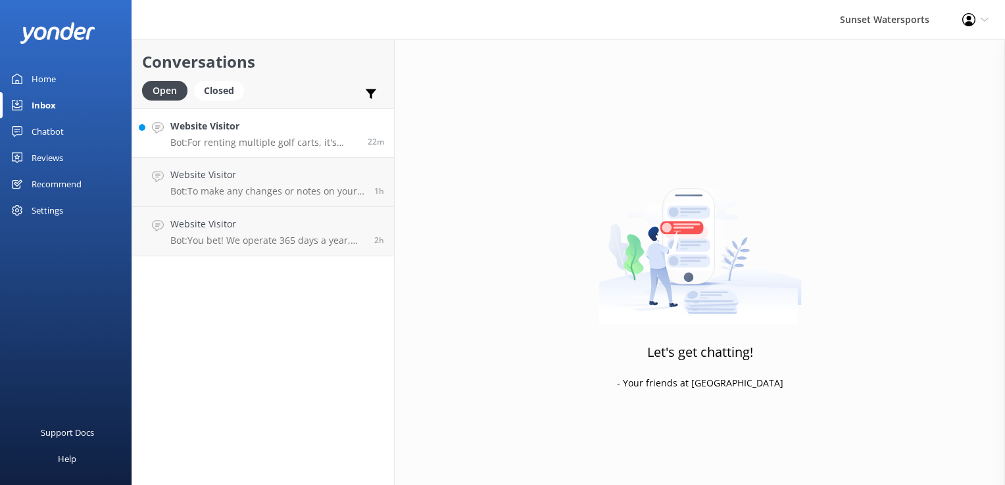
click at [264, 147] on p "Bot: For renting multiple golf carts, it's best to call our office directly at …" at bounding box center [263, 143] width 187 height 12
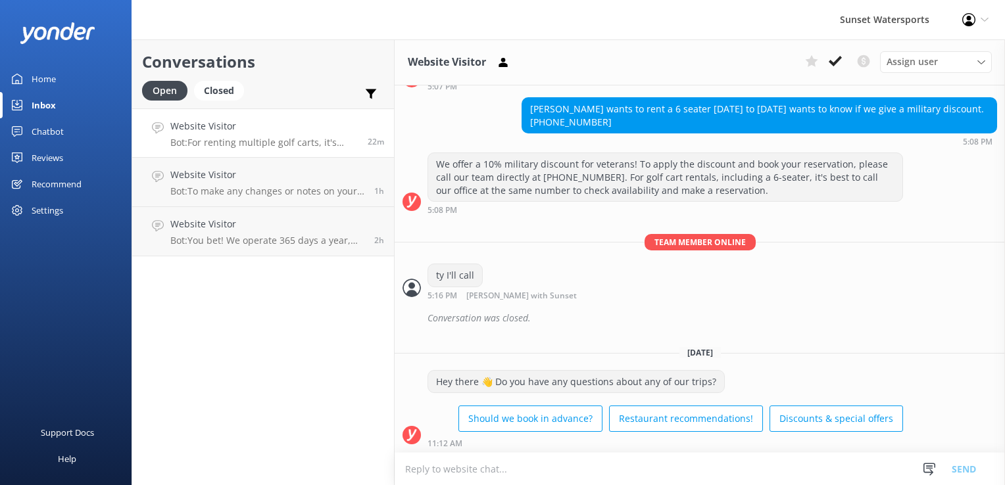
scroll to position [3963, 0]
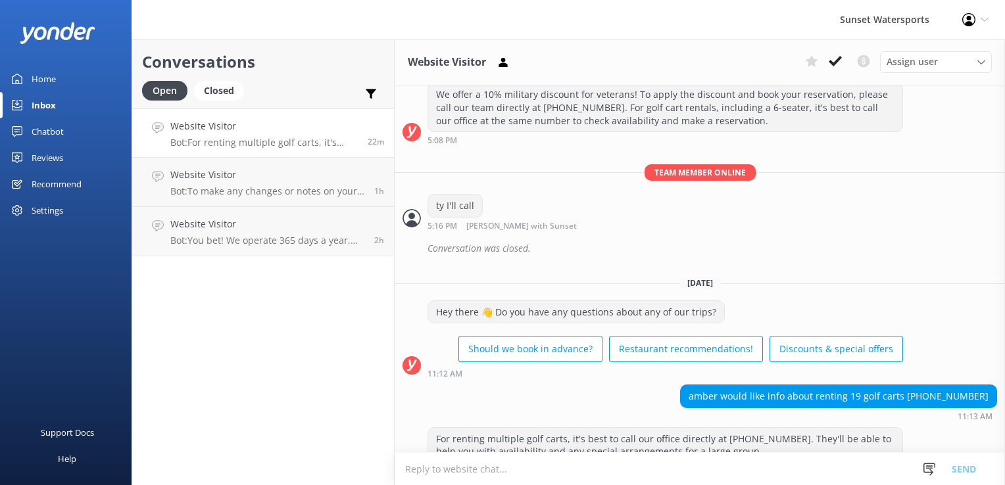
click at [478, 464] on textarea at bounding box center [700, 469] width 610 height 32
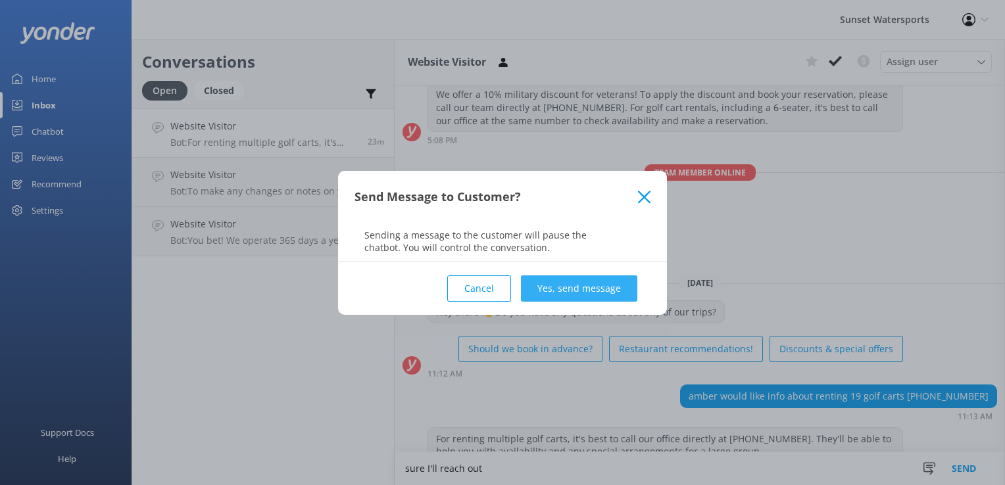
type textarea "sure I'll reach out"
click at [578, 295] on button "Yes, send message" at bounding box center [579, 289] width 116 height 26
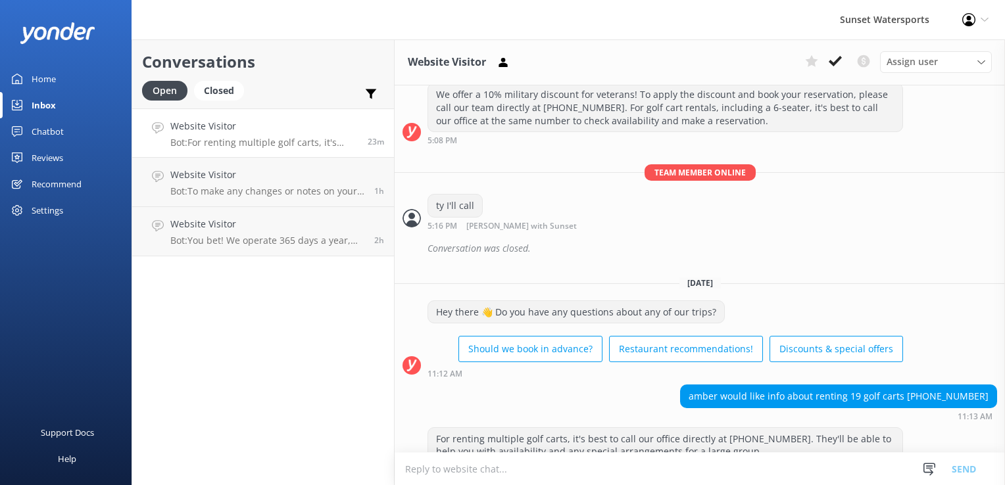
scroll to position [4047, 0]
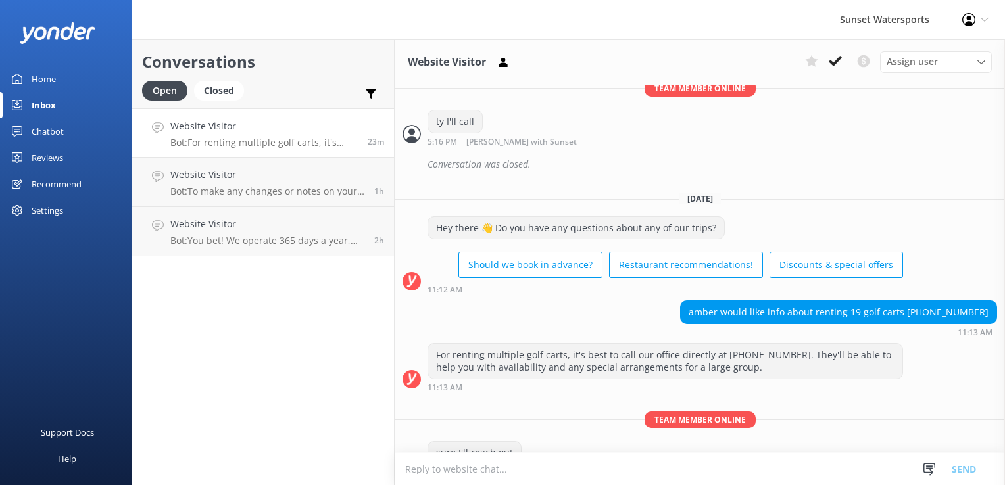
click at [958, 153] on div "Conversation was closed." at bounding box center [713, 164] width 570 height 22
click at [295, 329] on div "Conversations Open Closed Important Converted Assigned to me Unassigned SMS Web…" at bounding box center [263, 262] width 263 height 446
drag, startPoint x: 922, startPoint y: 284, endPoint x: 978, endPoint y: 285, distance: 56.6
click at [978, 301] on div "amber would like info about renting 19 golf carts 631-872-8889" at bounding box center [839, 312] width 316 height 22
drag, startPoint x: 978, startPoint y: 285, endPoint x: 971, endPoint y: 285, distance: 7.2
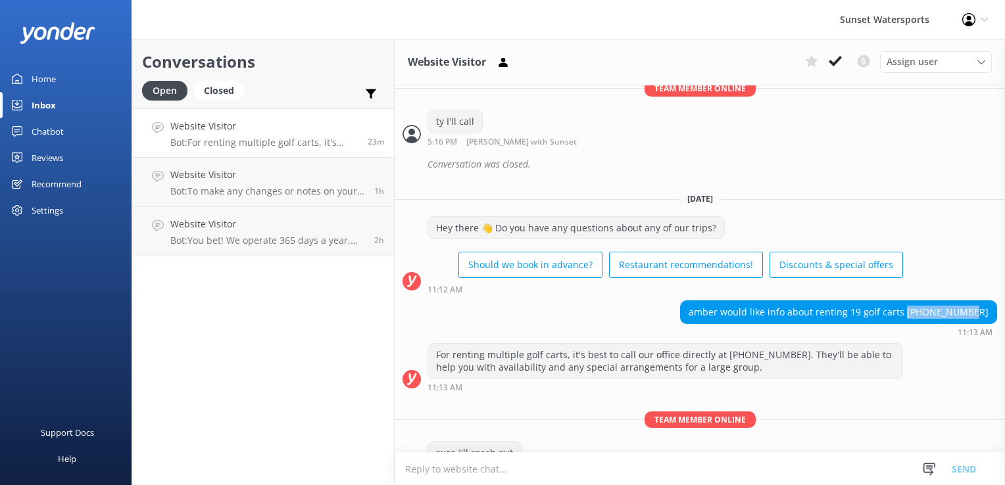
copy div "631-872-8889"
click at [283, 399] on div "Conversations Open Closed Important Converted Assigned to me Unassigned SMS Web…" at bounding box center [263, 262] width 263 height 446
click at [297, 294] on div "Conversations Open Closed Important Converted Assigned to me Unassigned SMS Web…" at bounding box center [263, 262] width 263 height 446
click at [845, 59] on button at bounding box center [836, 61] width 24 height 20
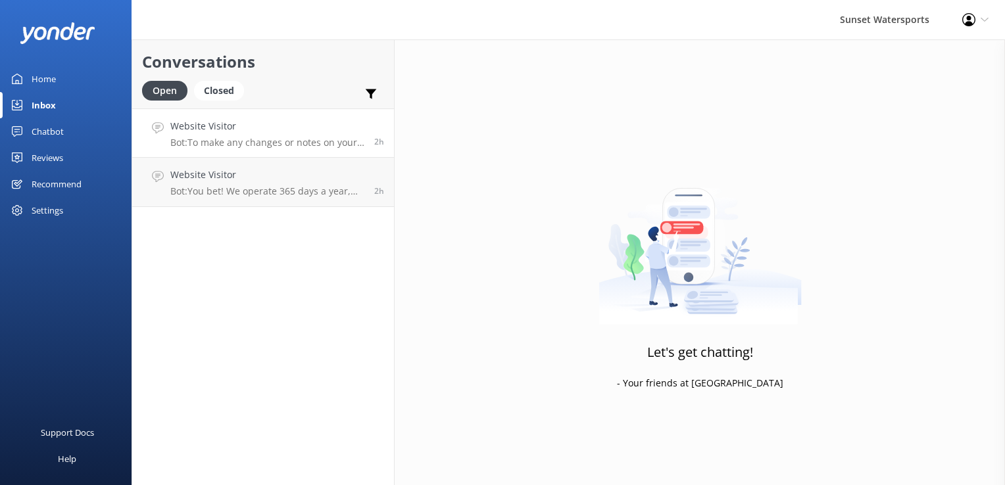
click at [321, 145] on p "Bot: To make any changes or notes on your reservation, please reach out to our …" at bounding box center [267, 143] width 194 height 12
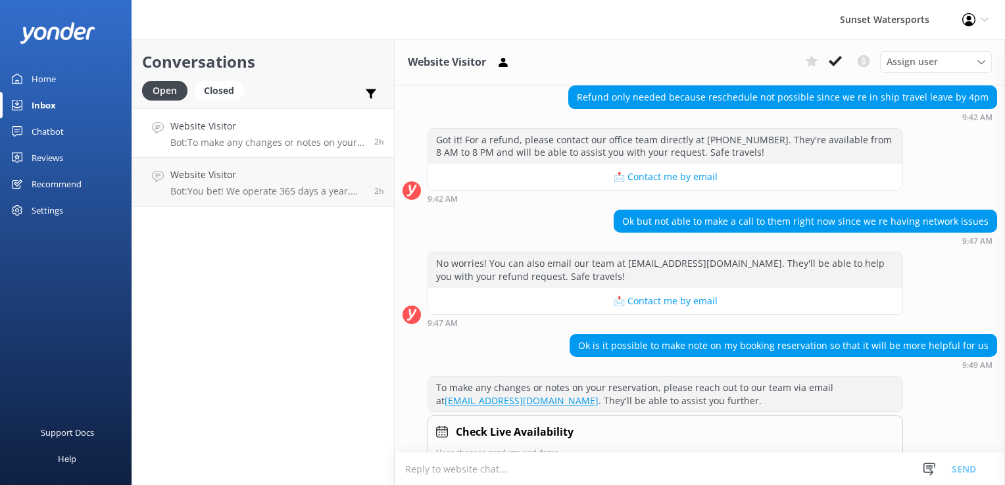
scroll to position [3303, 0]
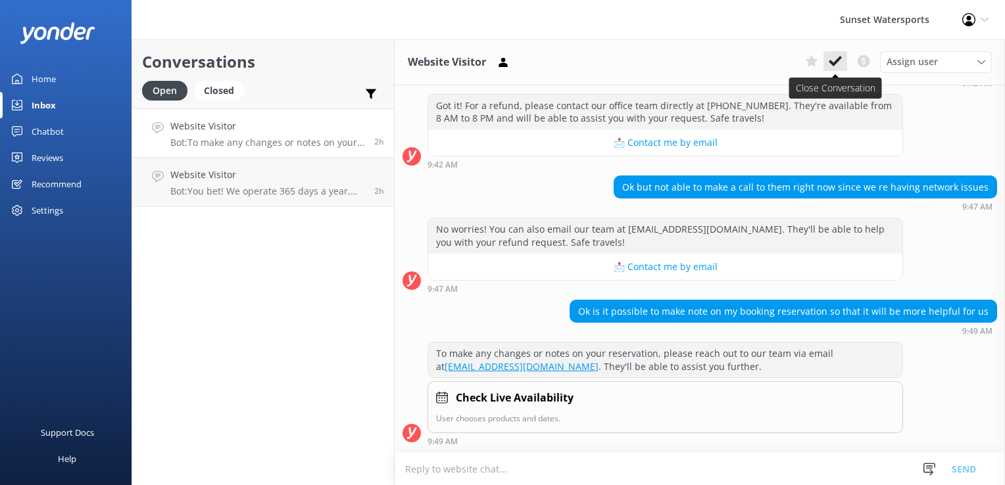
click at [831, 58] on icon at bounding box center [835, 61] width 13 height 13
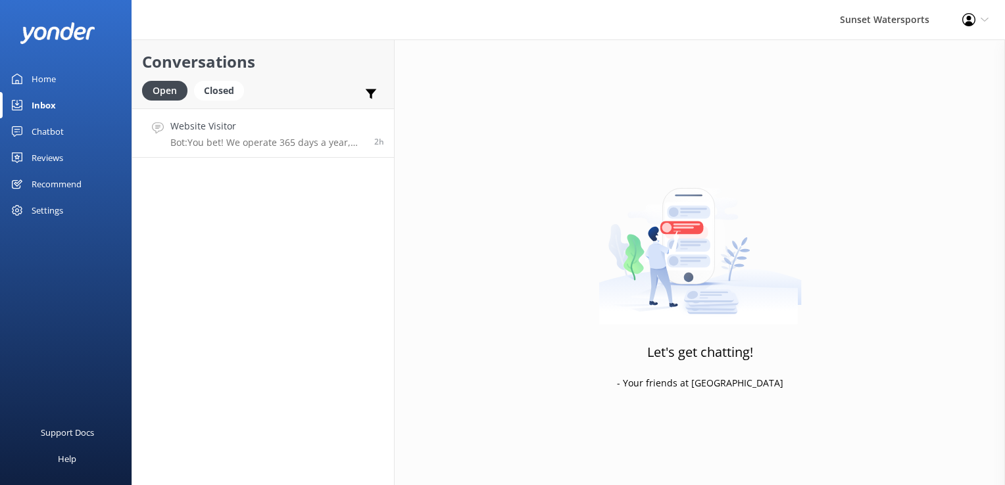
click at [225, 134] on div "Website Visitor Bot: You bet! We operate 365 days a year, weather permitting. Y…" at bounding box center [267, 133] width 194 height 28
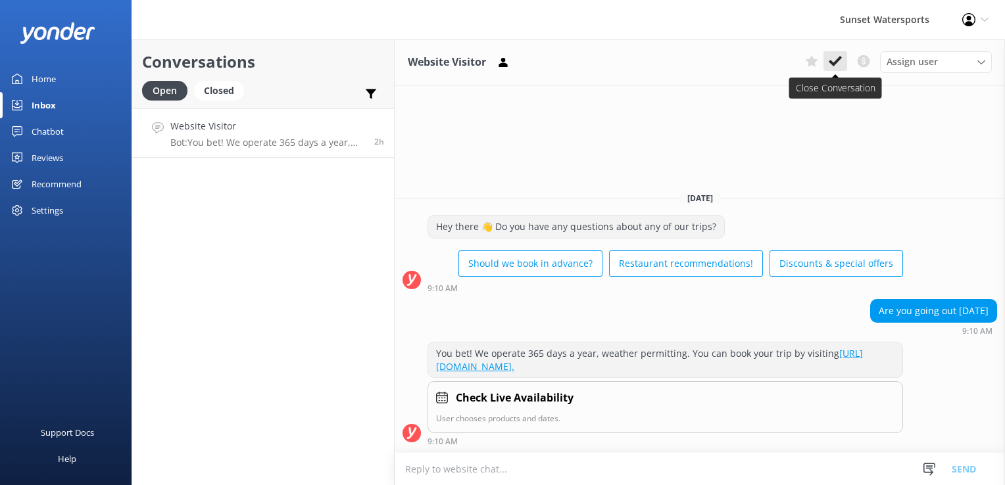
click at [837, 61] on use at bounding box center [835, 61] width 13 height 11
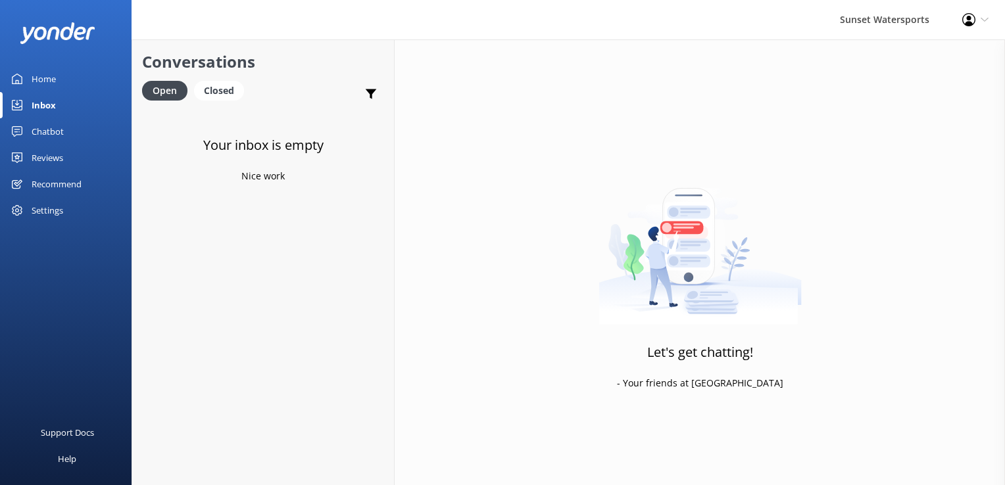
click at [435, 25] on div "Sunset Watersports Profile Settings Logout" at bounding box center [502, 19] width 1005 height 39
click at [219, 92] on div "Closed" at bounding box center [219, 91] width 50 height 20
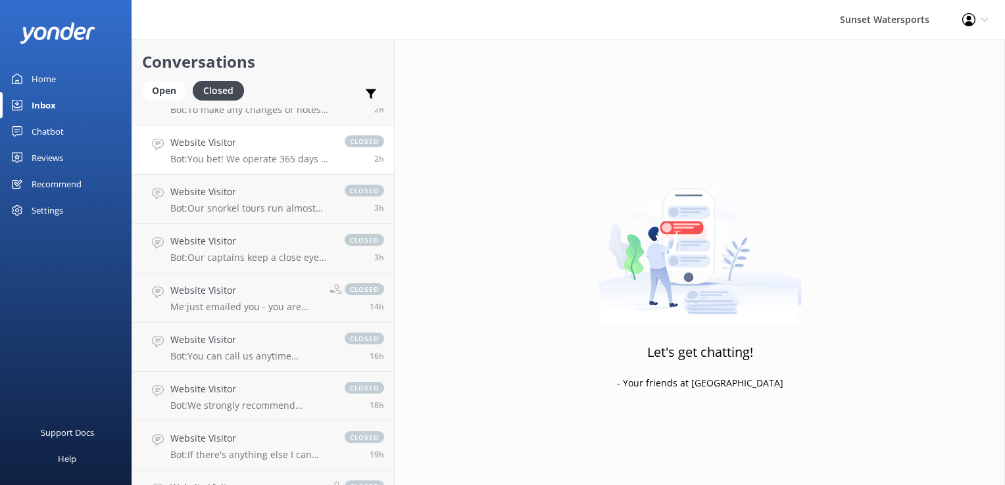
scroll to position [132, 0]
click at [224, 291] on h4 "Website Visitor" at bounding box center [244, 290] width 149 height 14
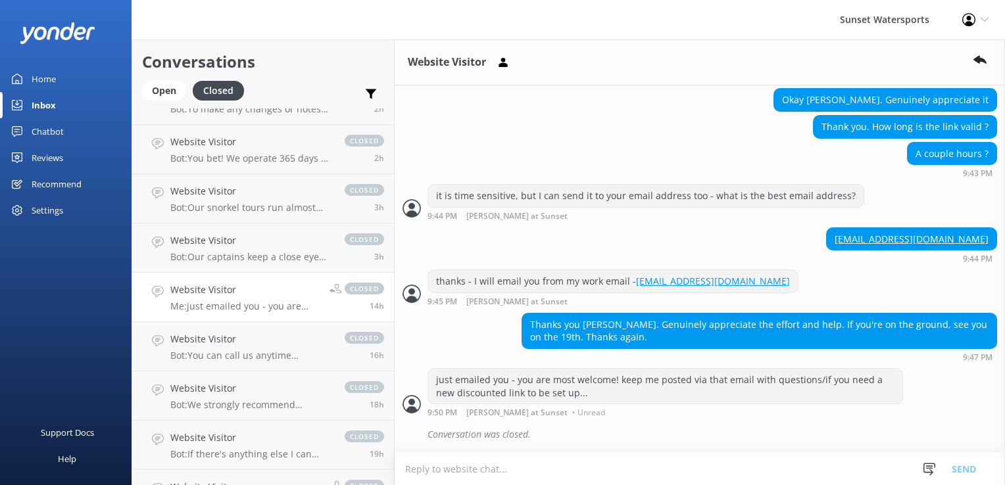
scroll to position [1272, 0]
click at [211, 349] on div "Website Visitor Bot: You can call us anytime between 8am and 11pm. We're here t…" at bounding box center [250, 346] width 161 height 29
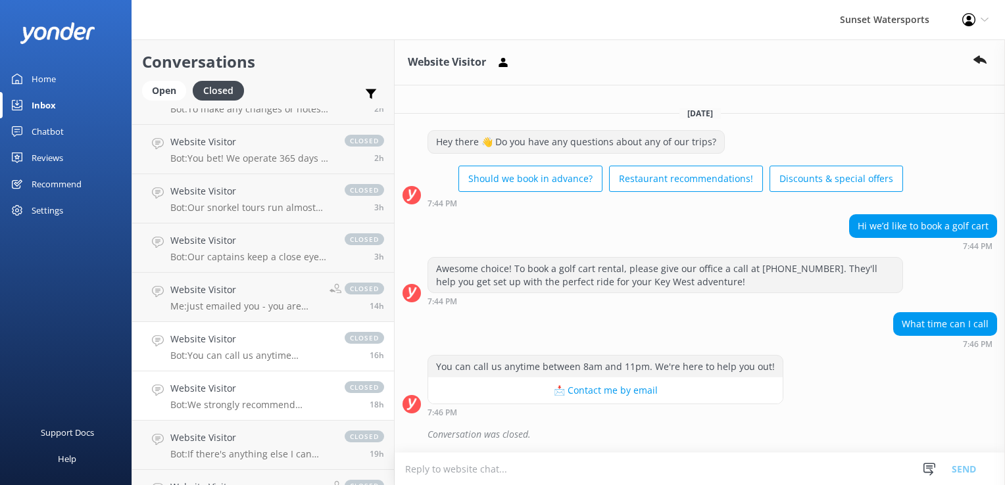
click at [318, 389] on h4 "Website Visitor" at bounding box center [250, 389] width 161 height 14
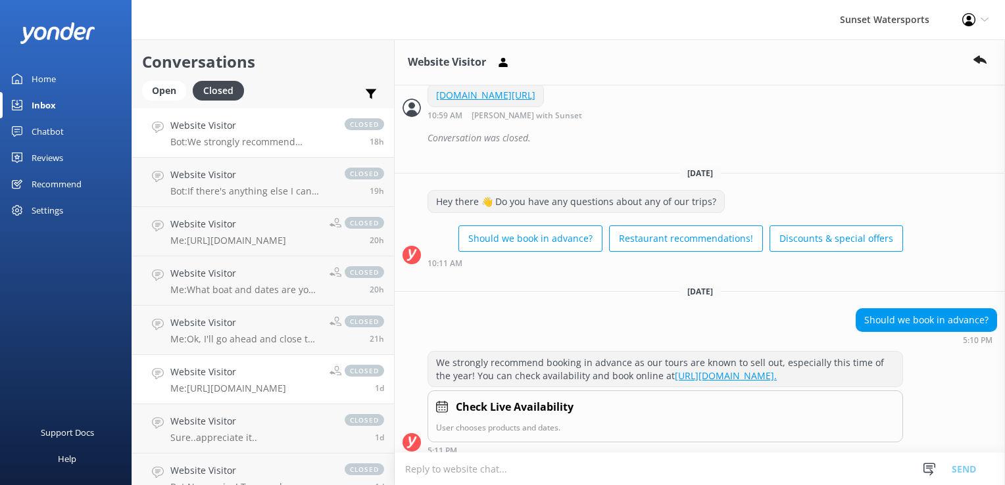
scroll to position [776, 0]
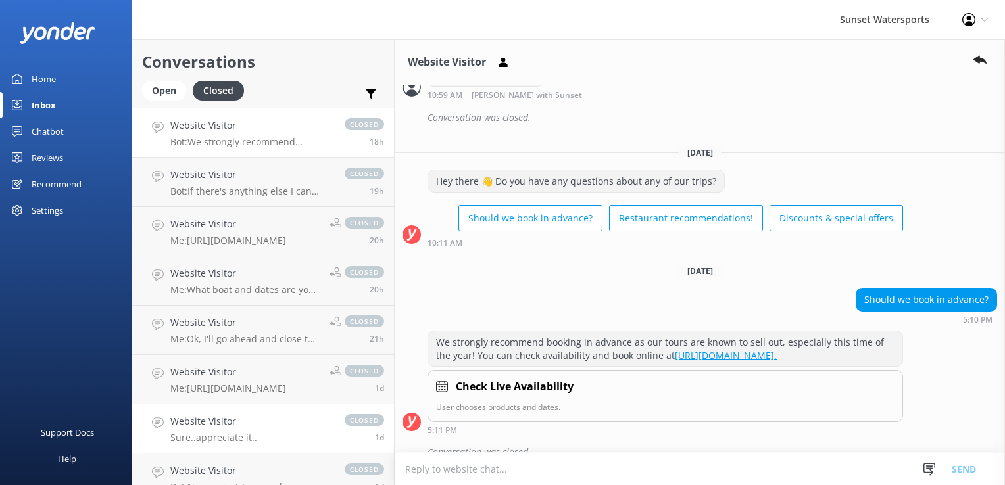
click at [230, 415] on h4 "Website Visitor" at bounding box center [213, 421] width 87 height 14
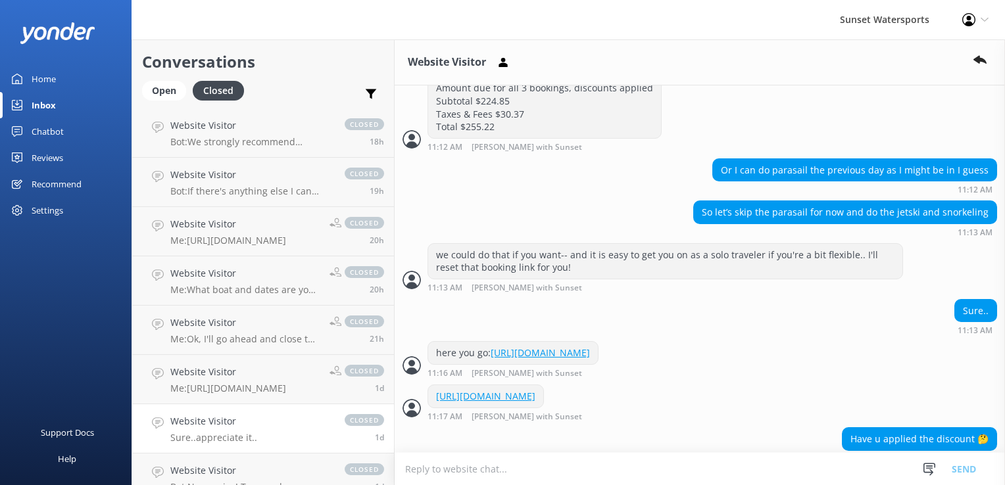
scroll to position [2175, 0]
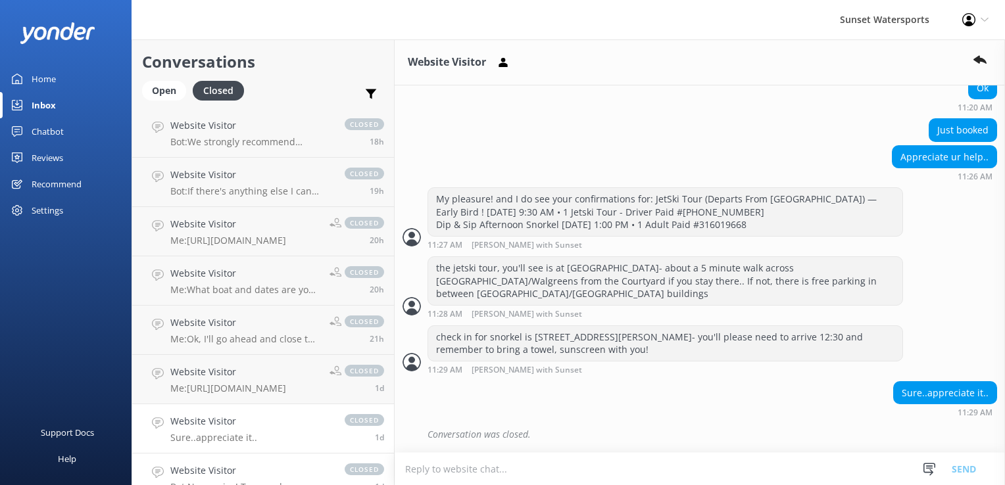
click at [216, 468] on h4 "Website Visitor" at bounding box center [250, 471] width 161 height 14
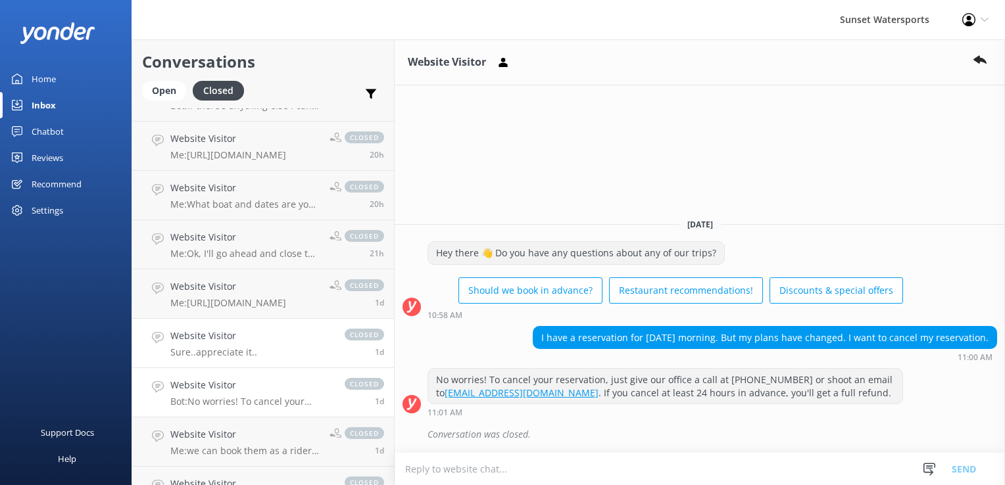
scroll to position [592, 0]
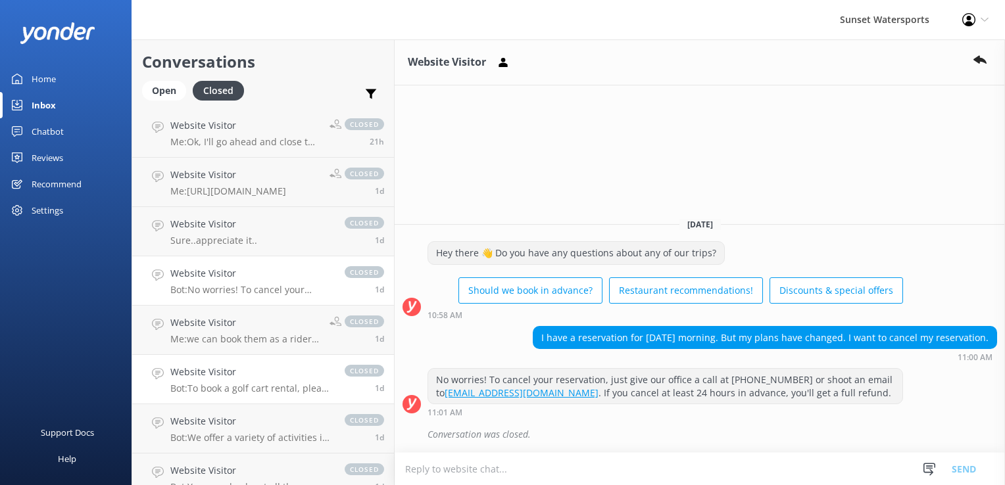
click at [230, 359] on link "Website Visitor Bot: To book a golf cart rental, please call our office at 305-…" at bounding box center [263, 379] width 262 height 49
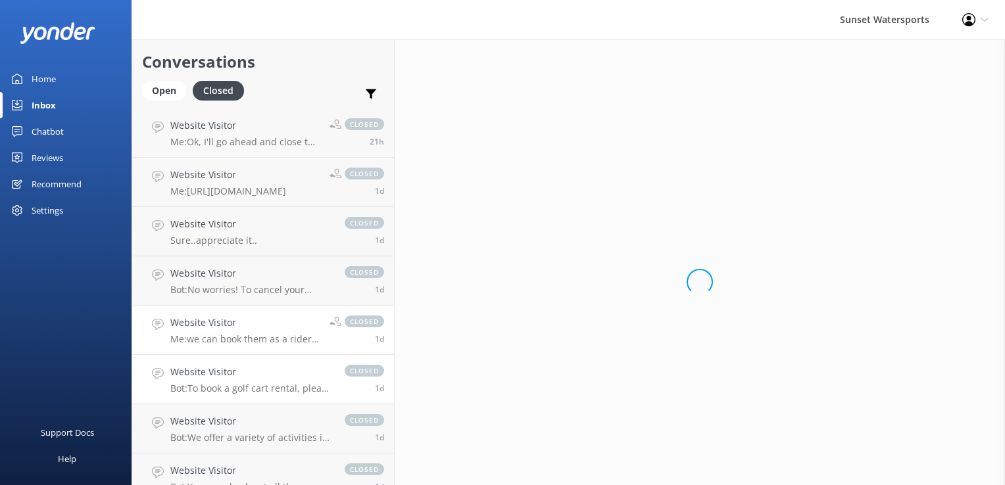
click at [282, 337] on p "Me: we can book them as a rider if you'll have someone to hold them the entire …" at bounding box center [244, 340] width 149 height 12
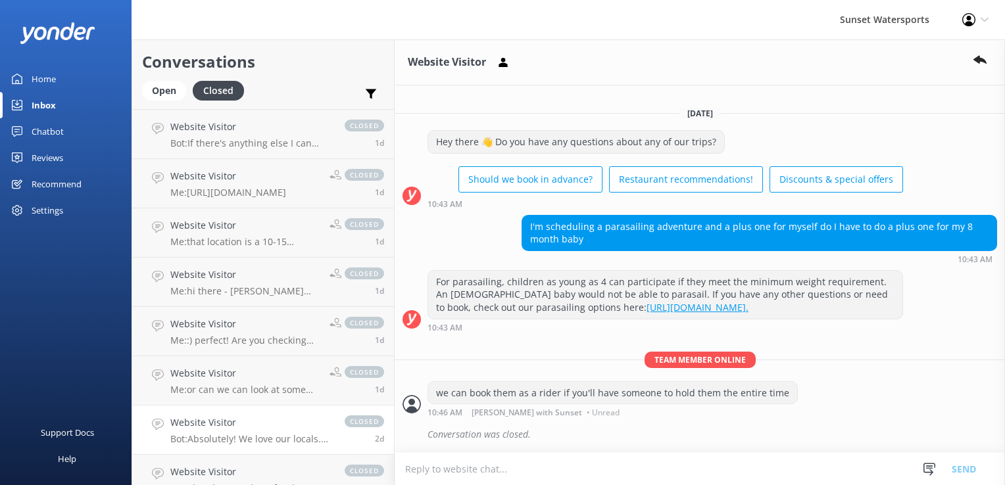
scroll to position [987, 0]
click at [208, 414] on h4 "Website Visitor" at bounding box center [250, 421] width 161 height 14
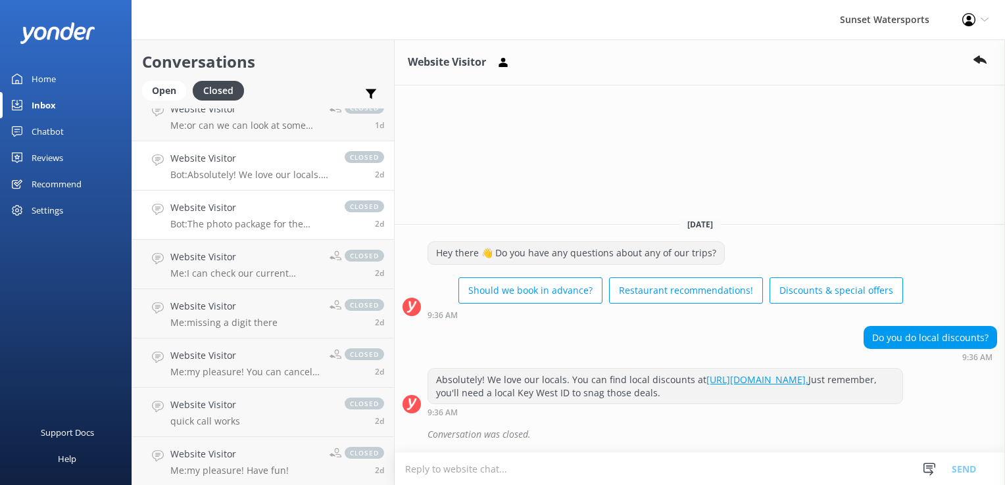
scroll to position [1381, 0]
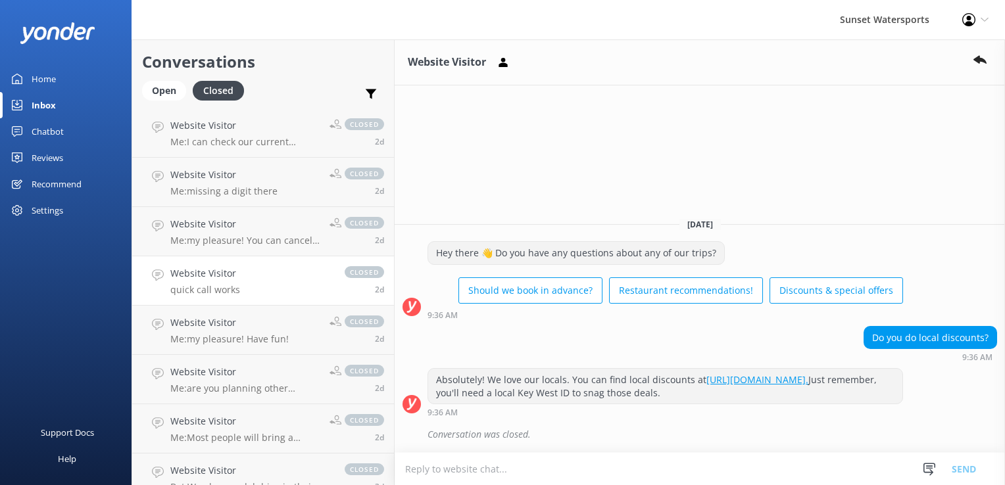
click at [221, 270] on h4 "Website Visitor" at bounding box center [205, 273] width 70 height 14
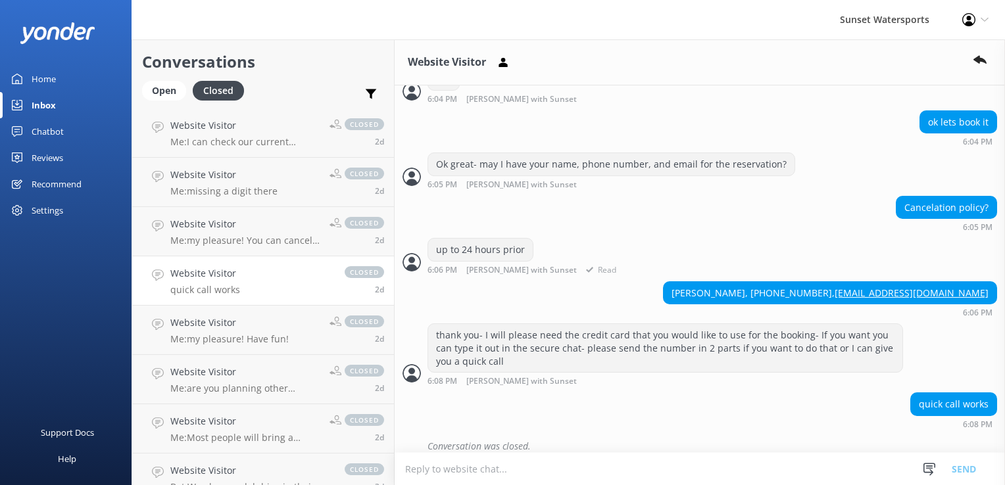
scroll to position [1347, 0]
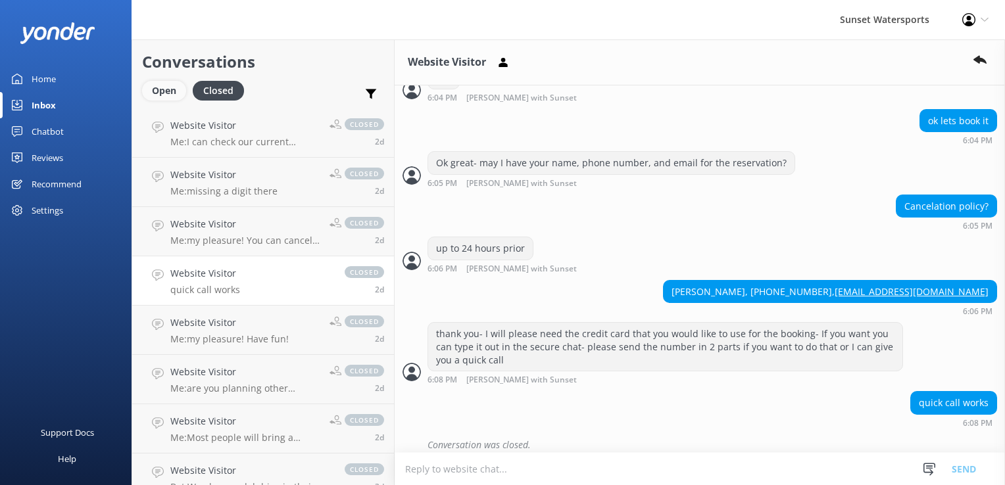
click at [160, 82] on div "Open" at bounding box center [164, 91] width 44 height 20
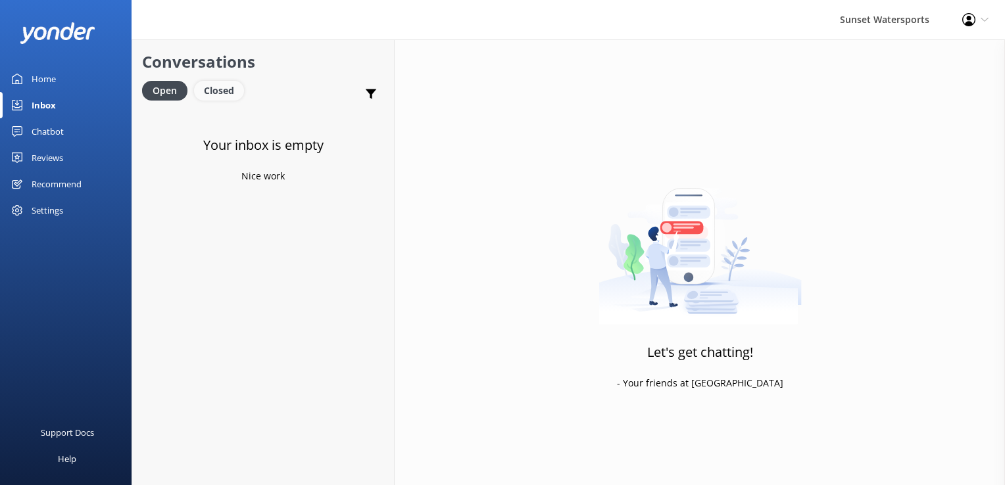
click at [220, 86] on div "Closed" at bounding box center [219, 91] width 50 height 20
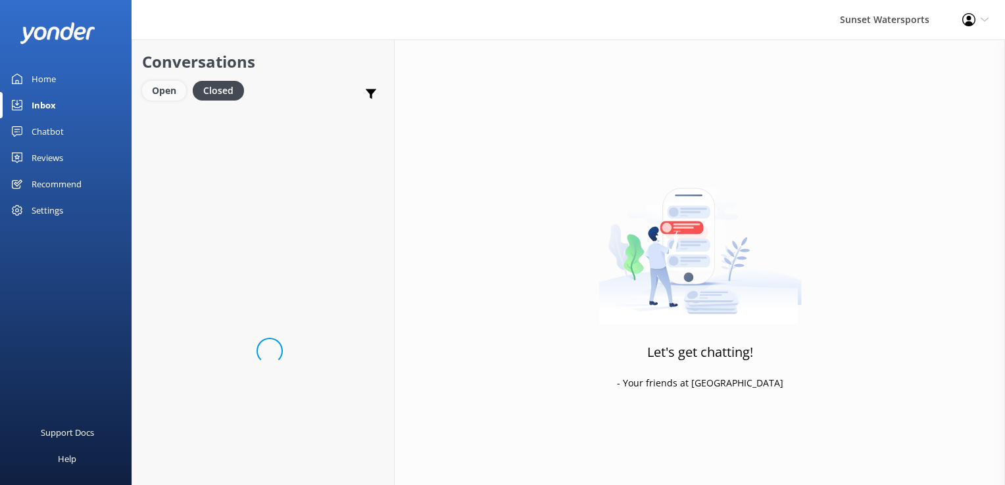
click at [168, 89] on div "Open" at bounding box center [164, 91] width 44 height 20
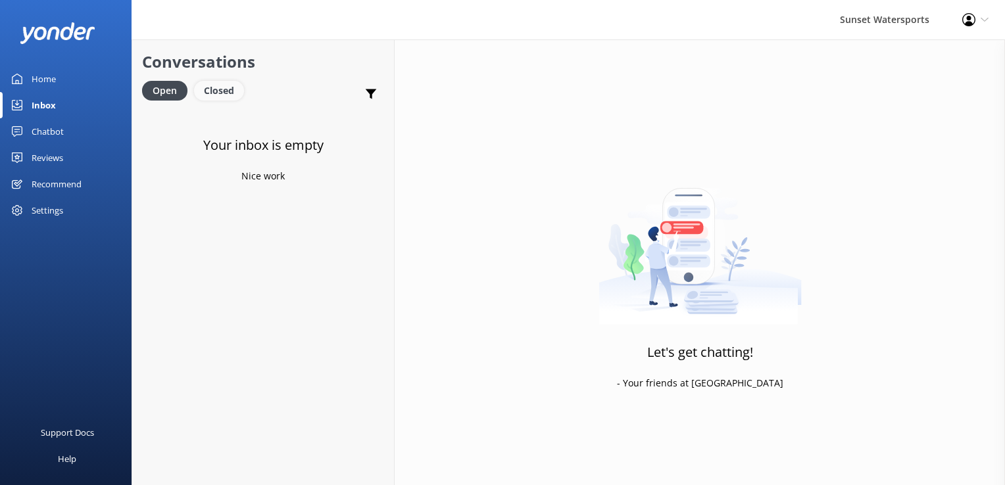
click at [224, 92] on div "Closed" at bounding box center [219, 91] width 50 height 20
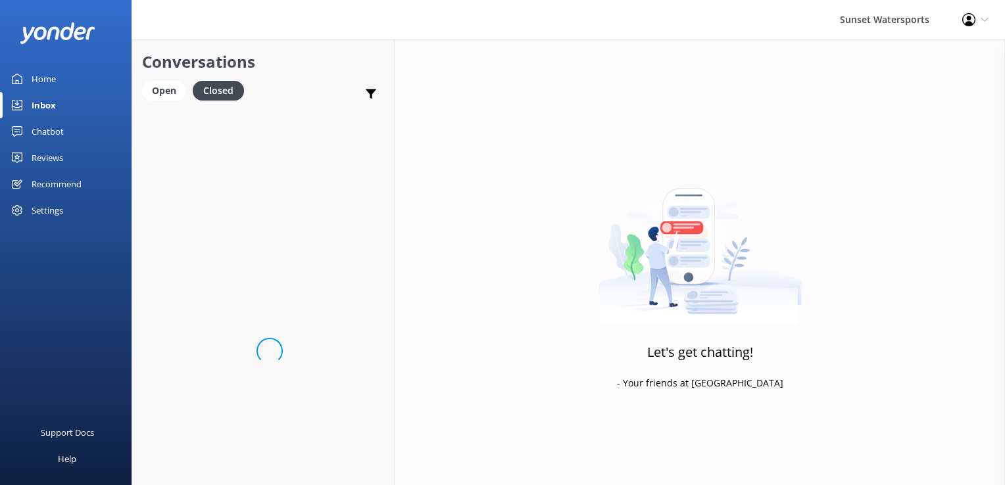
click at [130, 99] on link "Inbox" at bounding box center [66, 105] width 132 height 26
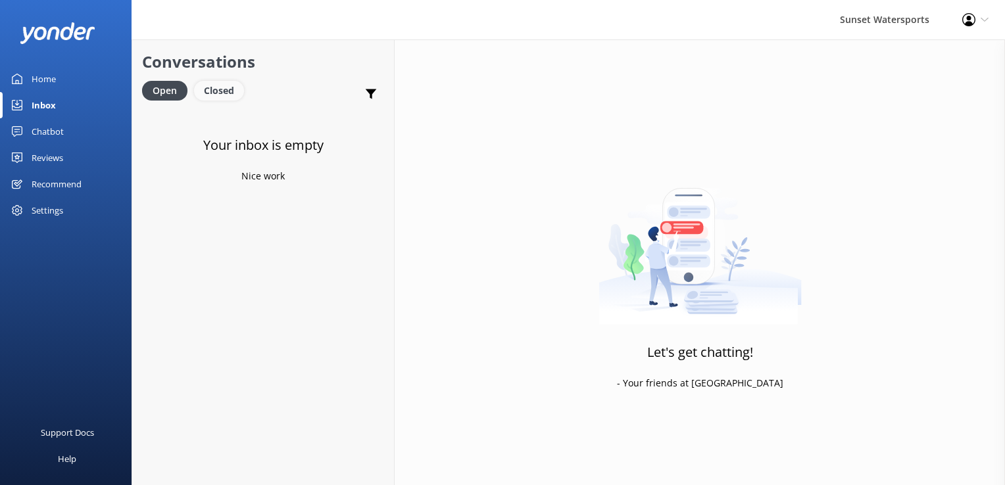
click at [208, 93] on div "Closed" at bounding box center [219, 91] width 50 height 20
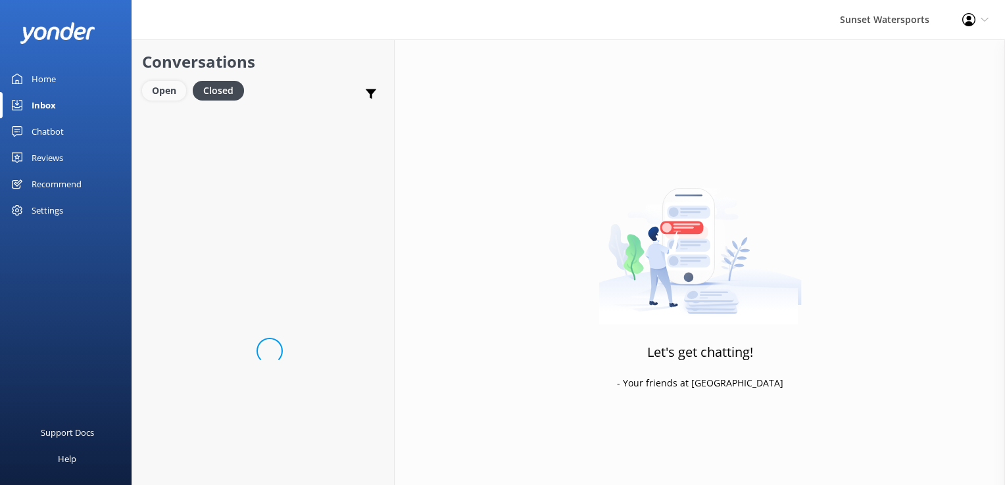
click at [157, 92] on div "Open" at bounding box center [164, 91] width 44 height 20
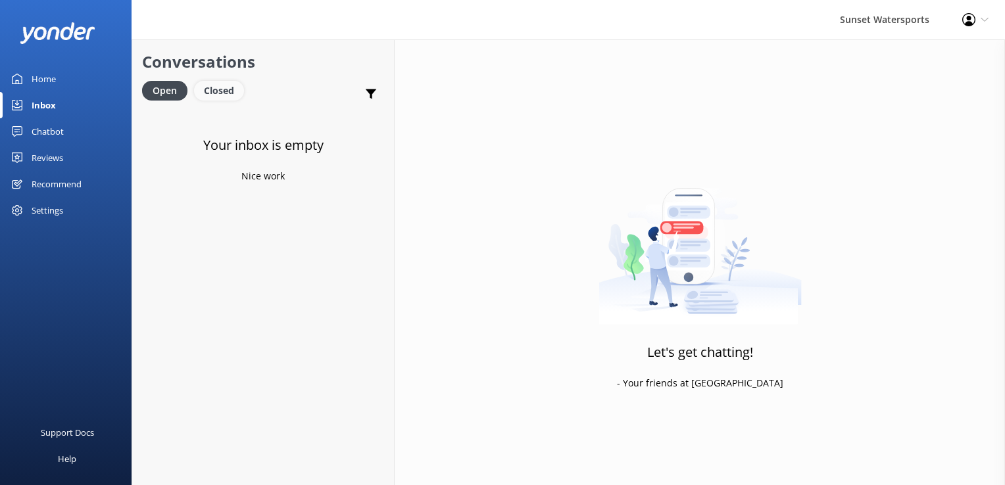
click at [220, 88] on div "Closed" at bounding box center [219, 91] width 50 height 20
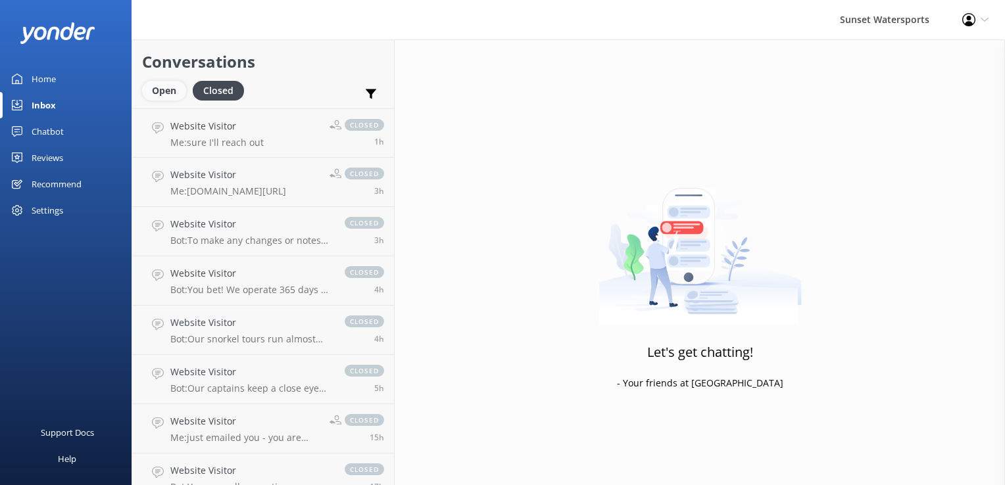
click at [171, 96] on div "Open" at bounding box center [164, 91] width 44 height 20
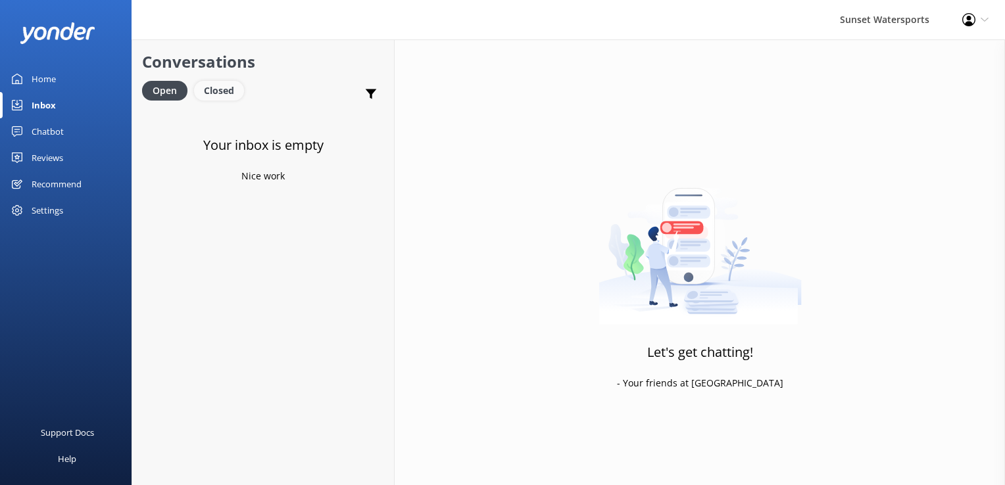
click at [216, 93] on div "Closed" at bounding box center [219, 91] width 50 height 20
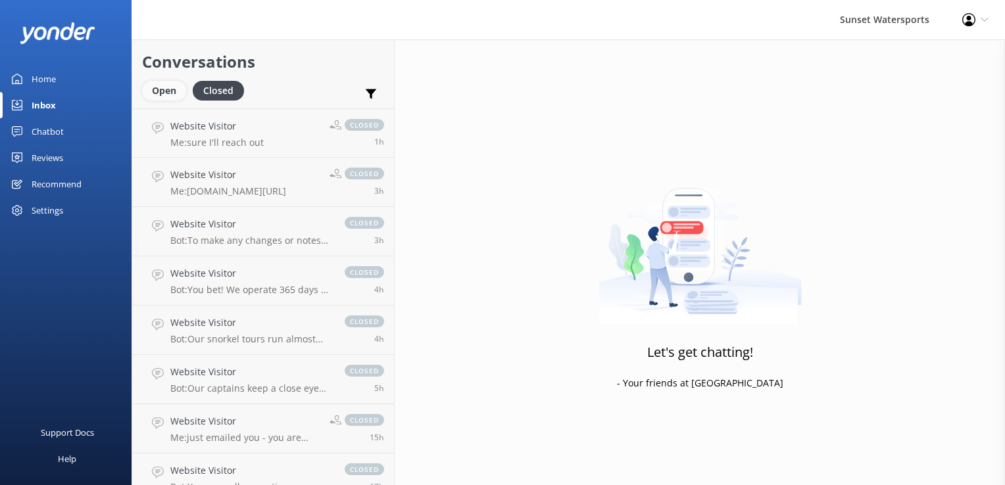
click at [178, 91] on div "Open" at bounding box center [164, 91] width 44 height 20
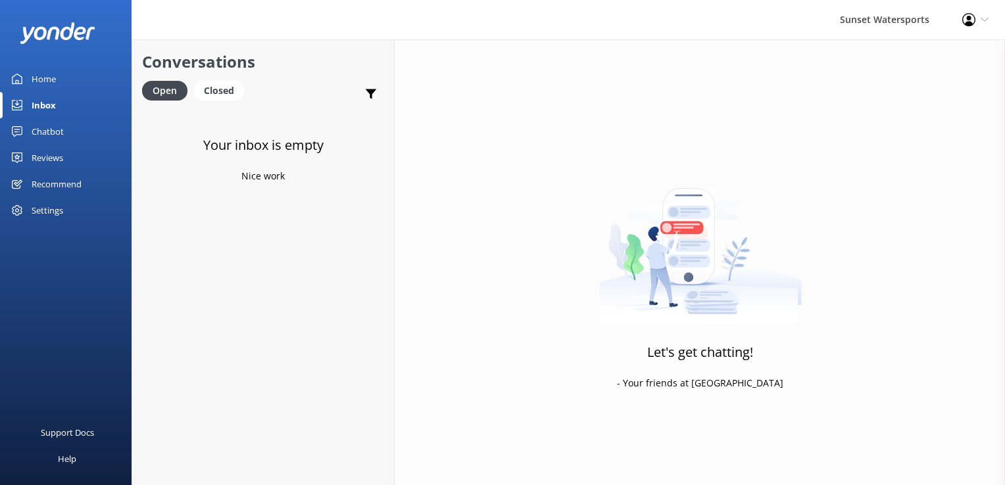
click at [965, 16] on icon at bounding box center [968, 19] width 13 height 13
click at [909, 94] on link "Logout" at bounding box center [940, 90] width 132 height 33
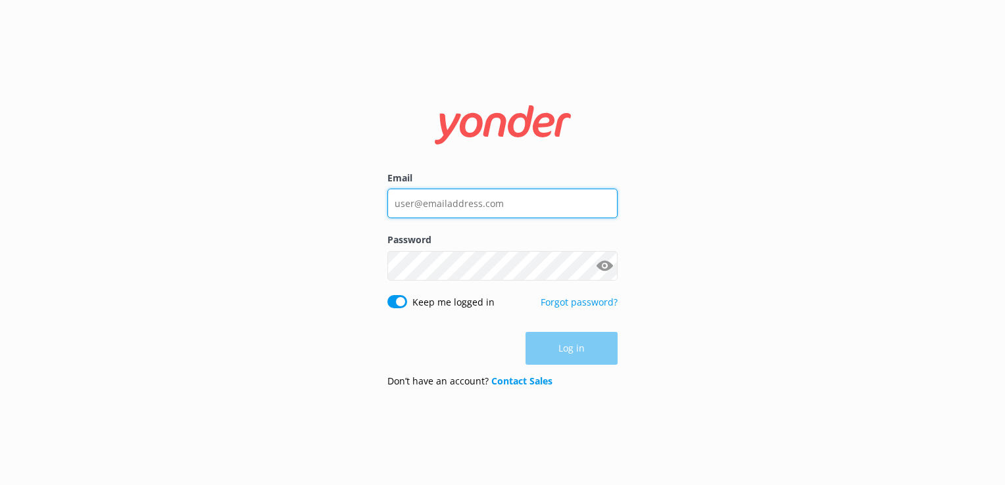
type input "joseph.sunsetwatersports@gmail.com"
